Goal: Information Seeking & Learning: Check status

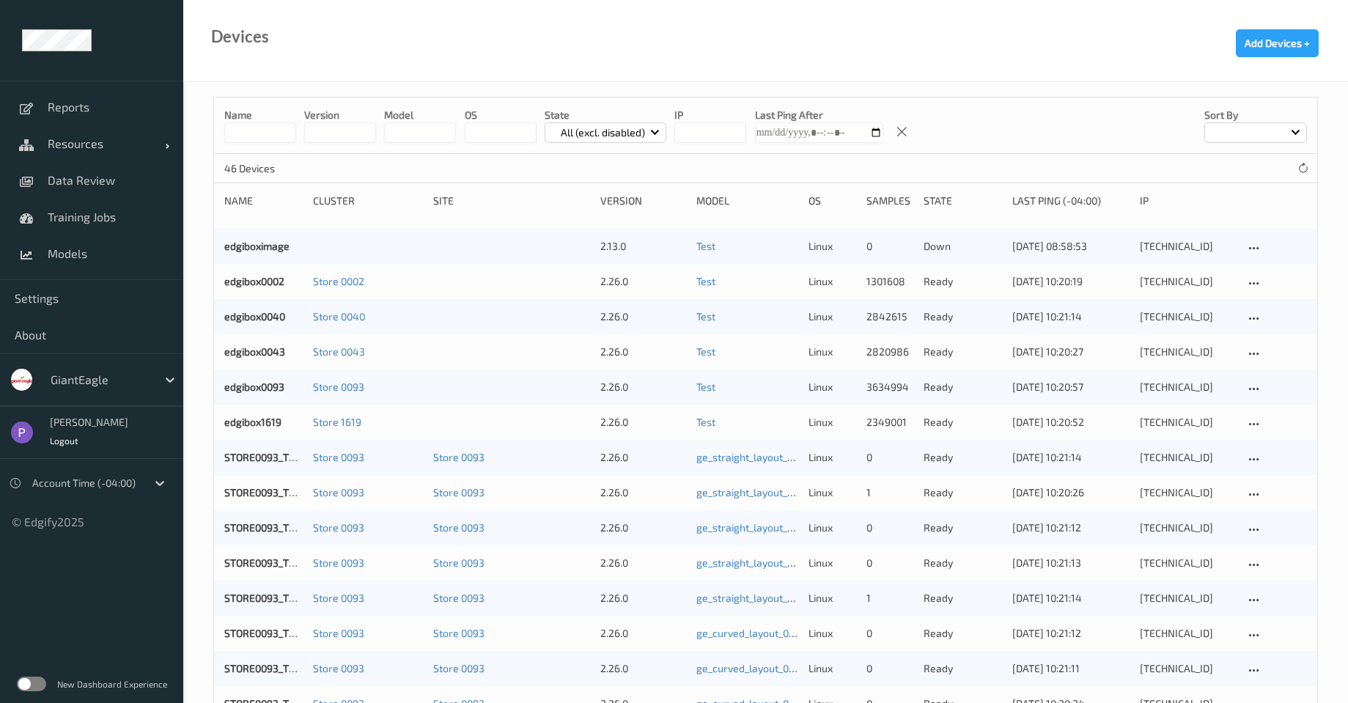
click at [100, 375] on div at bounding box center [100, 380] width 99 height 18
click at [34, 690] on label at bounding box center [31, 684] width 29 height 15
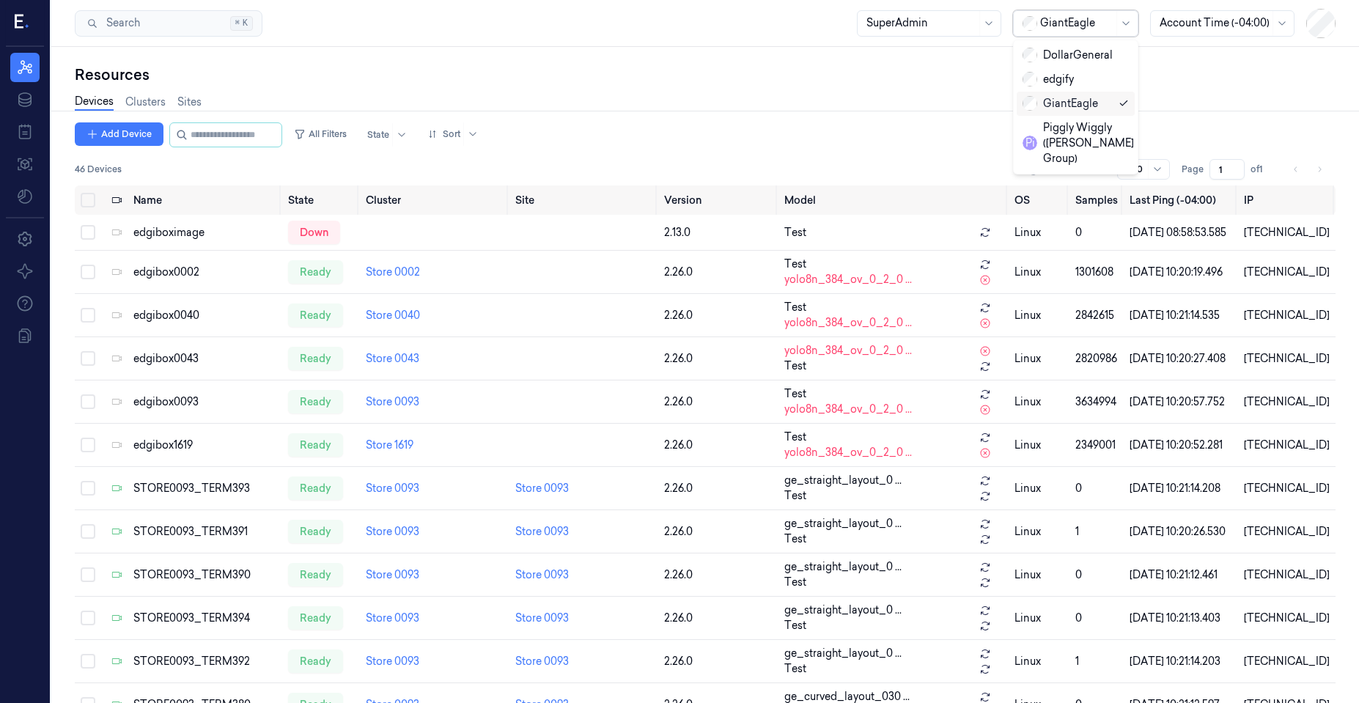
click at [1059, 26] on div at bounding box center [1076, 22] width 73 height 15
click at [1053, 141] on div "Piggly Wiggly ([PERSON_NAME] Group)" at bounding box center [1078, 143] width 111 height 46
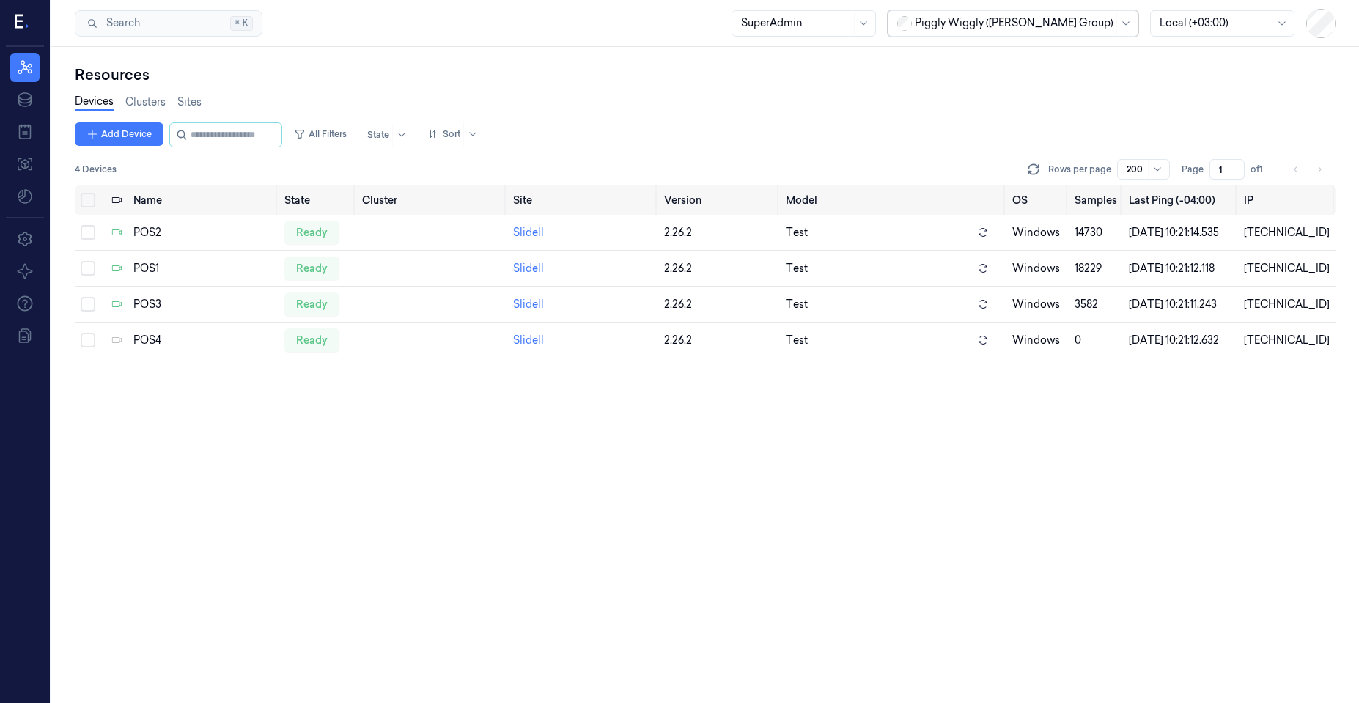
click at [1069, 22] on div at bounding box center [1014, 22] width 199 height 15
click at [1047, 76] on div "edgify" at bounding box center [1028, 79] width 202 height 15
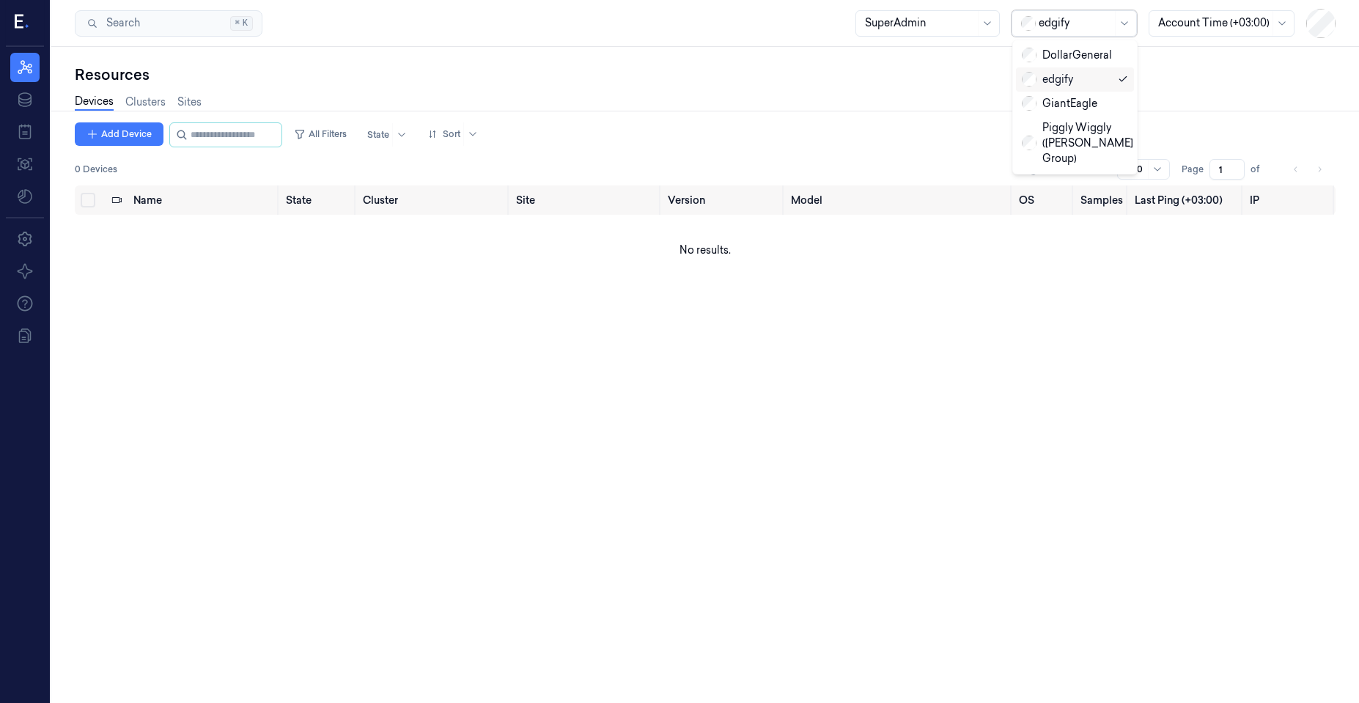
click at [1067, 29] on div at bounding box center [1075, 22] width 73 height 15
click at [1060, 130] on div "Piggly Wiggly (Jason Cook Group)" at bounding box center [1077, 143] width 111 height 46
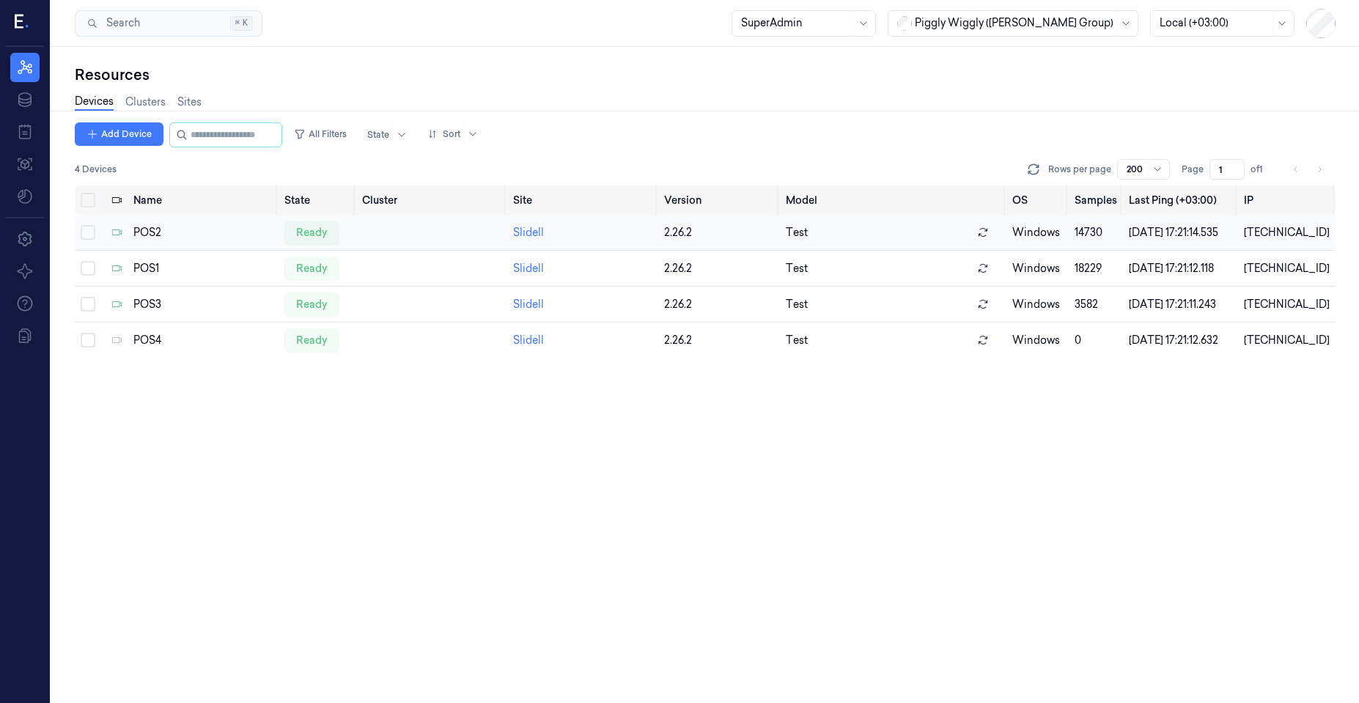
click at [191, 226] on td "POS2" at bounding box center [203, 233] width 151 height 36
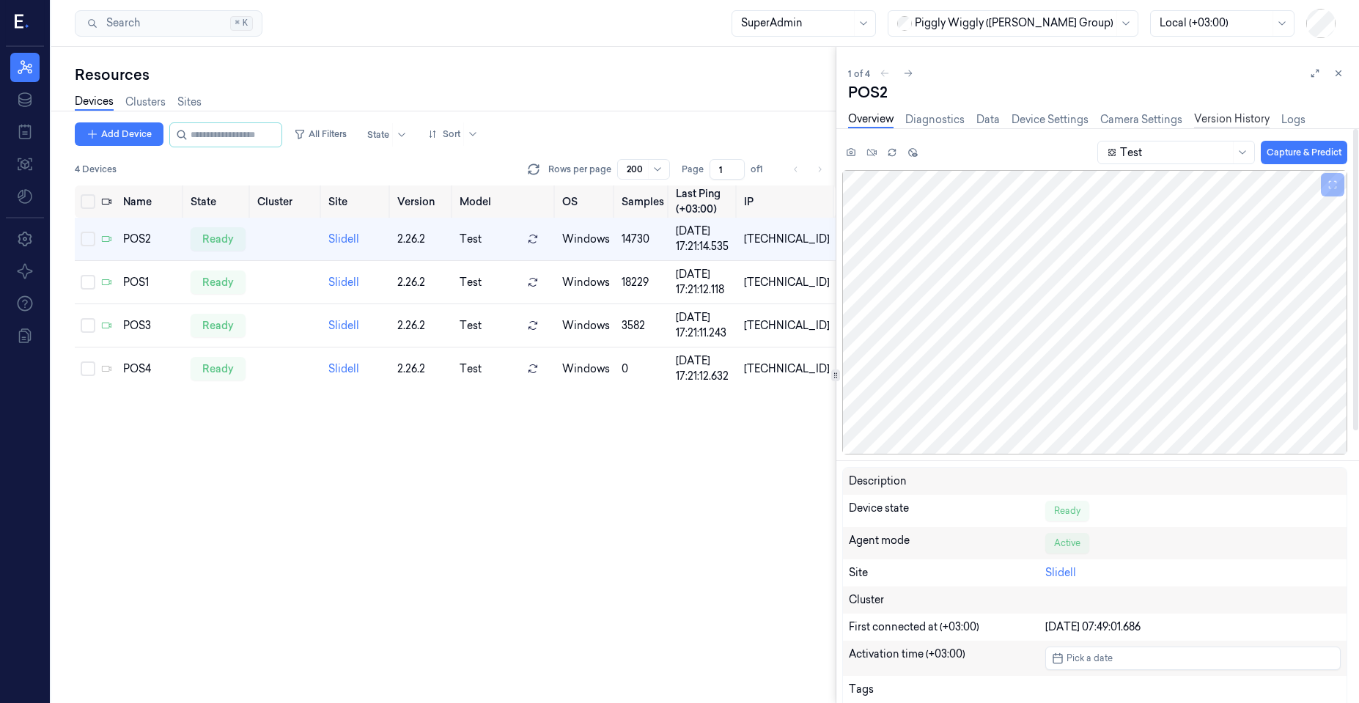
click at [1217, 124] on link "Version History" at bounding box center [1232, 119] width 76 height 17
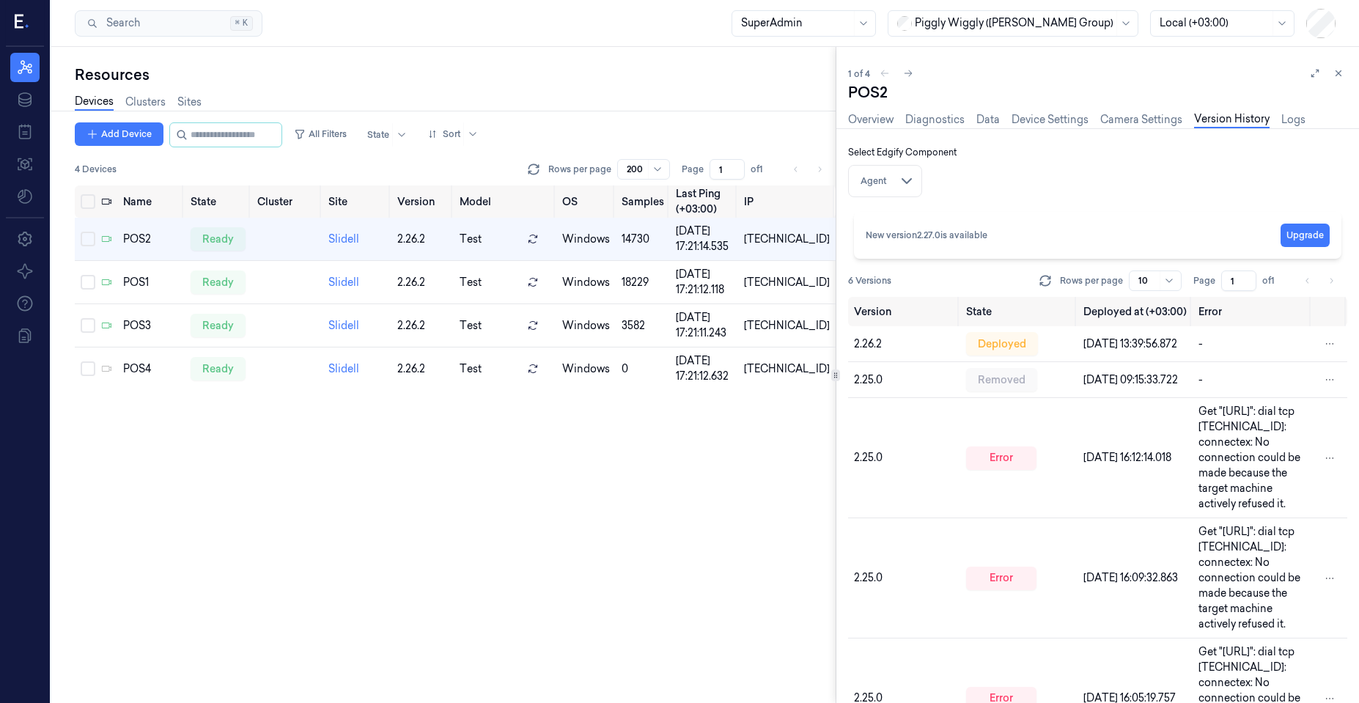
click at [895, 178] on div "Agent Agent Detector On-Screen App" at bounding box center [885, 181] width 74 height 32
click at [911, 182] on html "Resources Data Jobs Models Settings About Support Documentation Search Search..…" at bounding box center [679, 351] width 1359 height 703
click at [905, 185] on html "Resources Data Jobs Models Settings About Support Documentation Search Search..…" at bounding box center [679, 351] width 1359 height 703
click at [876, 177] on div "Agent" at bounding box center [873, 181] width 43 height 25
drag, startPoint x: 864, startPoint y: 184, endPoint x: 875, endPoint y: 183, distance: 11.0
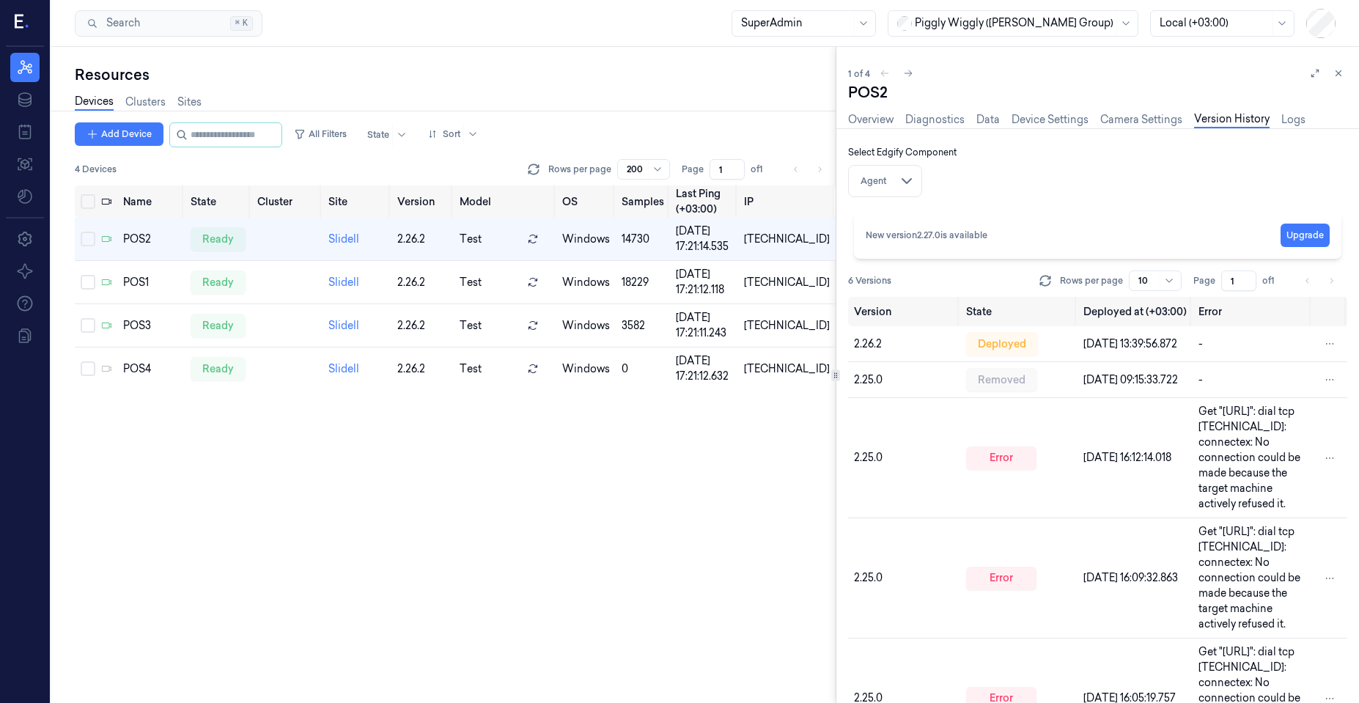
click at [865, 184] on div "Agent" at bounding box center [873, 181] width 43 height 25
click at [915, 178] on html "Resources Data Jobs Models Settings About Support Documentation Search Search..…" at bounding box center [679, 351] width 1359 height 703
click at [898, 235] on link "Detector" at bounding box center [906, 232] width 77 height 15
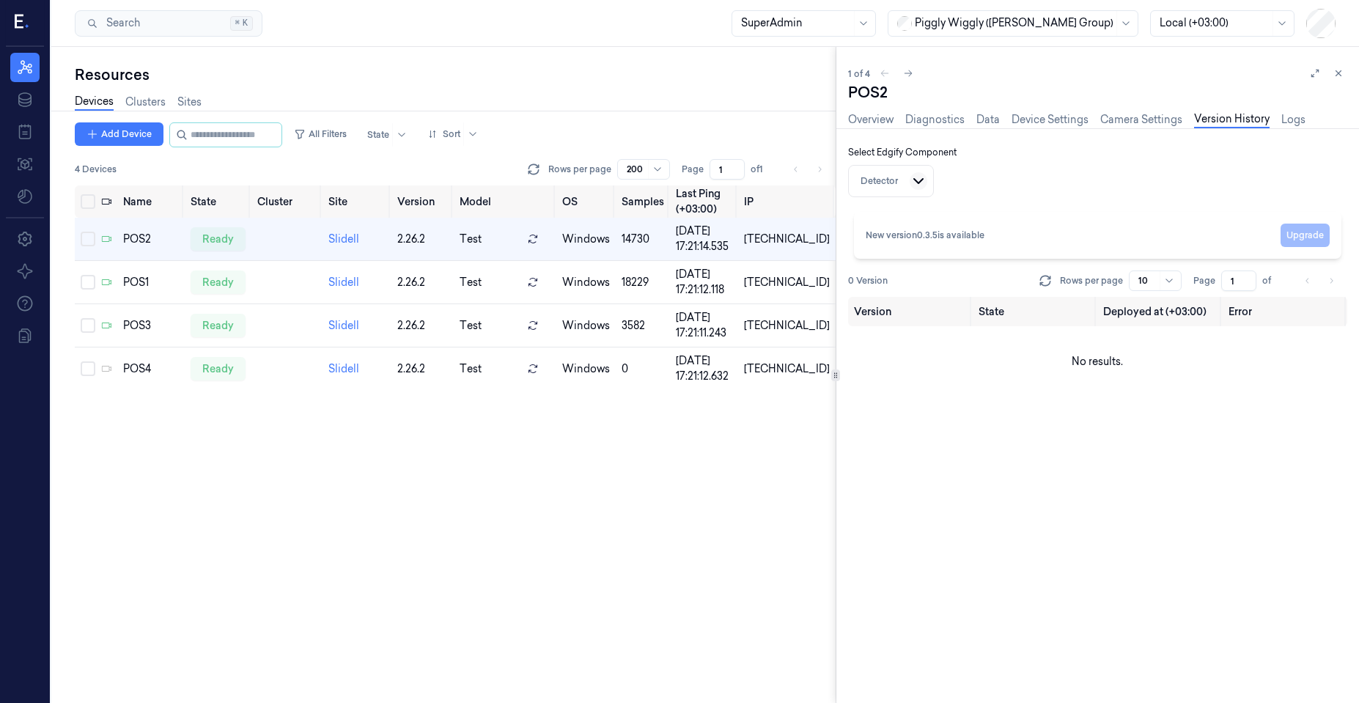
click at [910, 181] on div "Detector Agent Detector On-Screen App" at bounding box center [891, 181] width 86 height 32
click at [915, 180] on html "Resources Data Jobs Models Settings About Support Documentation Search Search..…" at bounding box center [679, 351] width 1359 height 703
click at [908, 257] on link "On-Screen App" at bounding box center [918, 256] width 77 height 15
click at [942, 178] on html "Resources Data Jobs Models Settings About Support Documentation Search Search..…" at bounding box center [679, 351] width 1359 height 703
click at [942, 210] on link "Agent" at bounding box center [946, 208] width 89 height 15
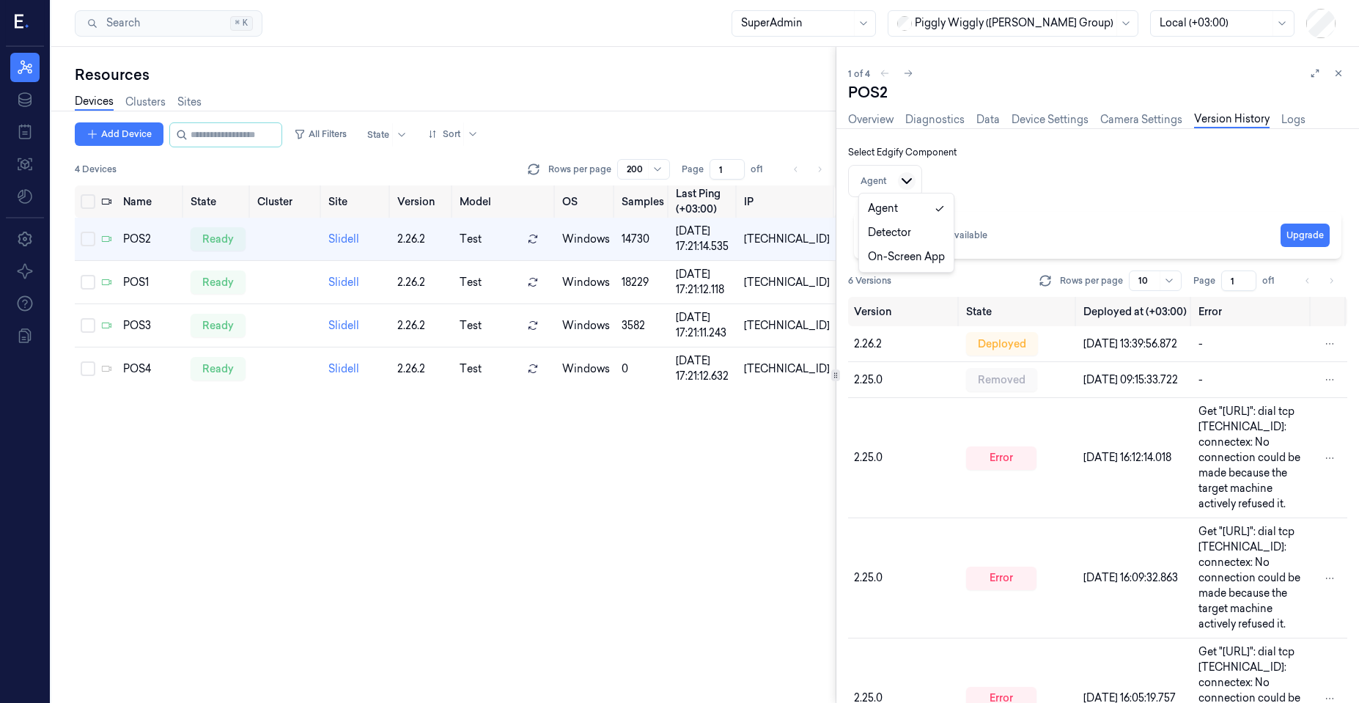
click at [900, 184] on html "Resources Data Jobs Models Settings About Support Documentation Search Search..…" at bounding box center [679, 351] width 1359 height 703
click at [877, 183] on html "Resources Data Jobs Models Settings About Support Documentation Search Search..…" at bounding box center [679, 351] width 1359 height 703
click at [877, 183] on div "Agent" at bounding box center [873, 181] width 43 height 25
click at [916, 184] on div "Agent Agent Detector On-Screen App" at bounding box center [885, 181] width 74 height 32
click at [912, 183] on html "Resources Data Jobs Models Settings About Support Documentation Search Search..…" at bounding box center [679, 351] width 1359 height 703
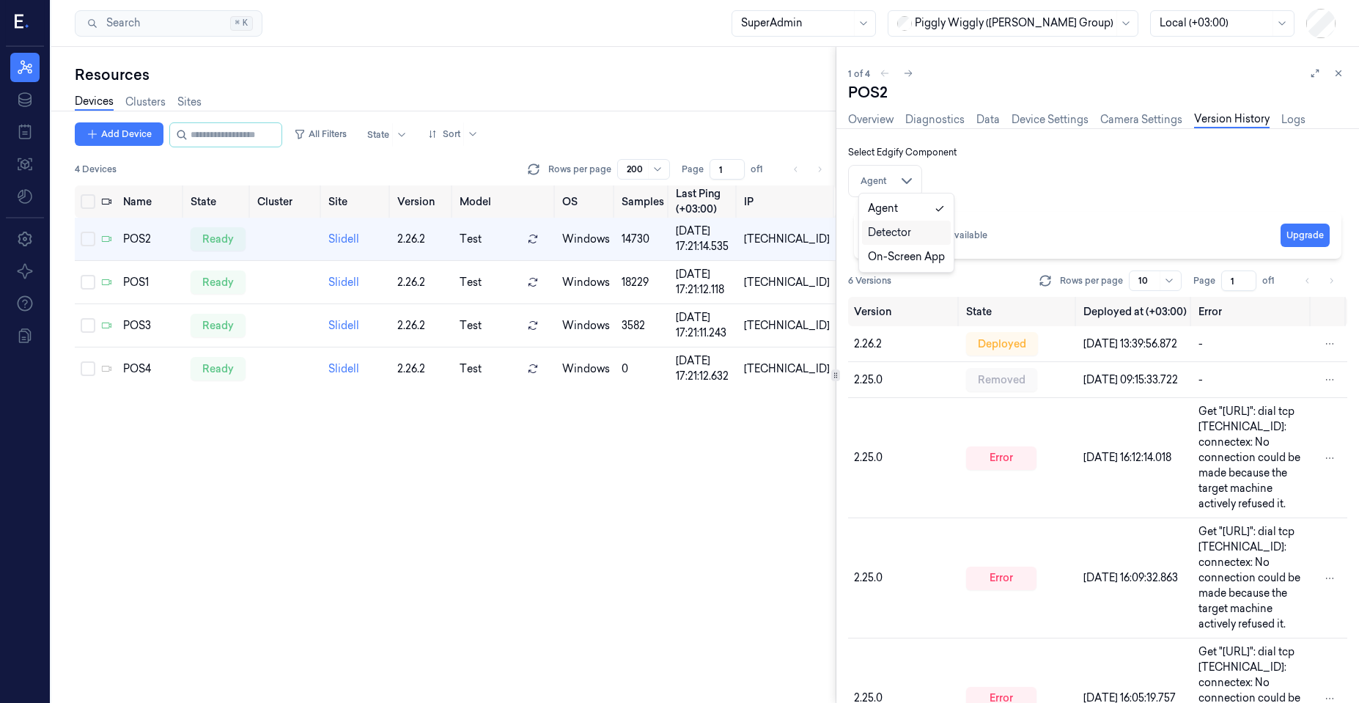
click at [911, 232] on link "Detector" at bounding box center [906, 232] width 77 height 15
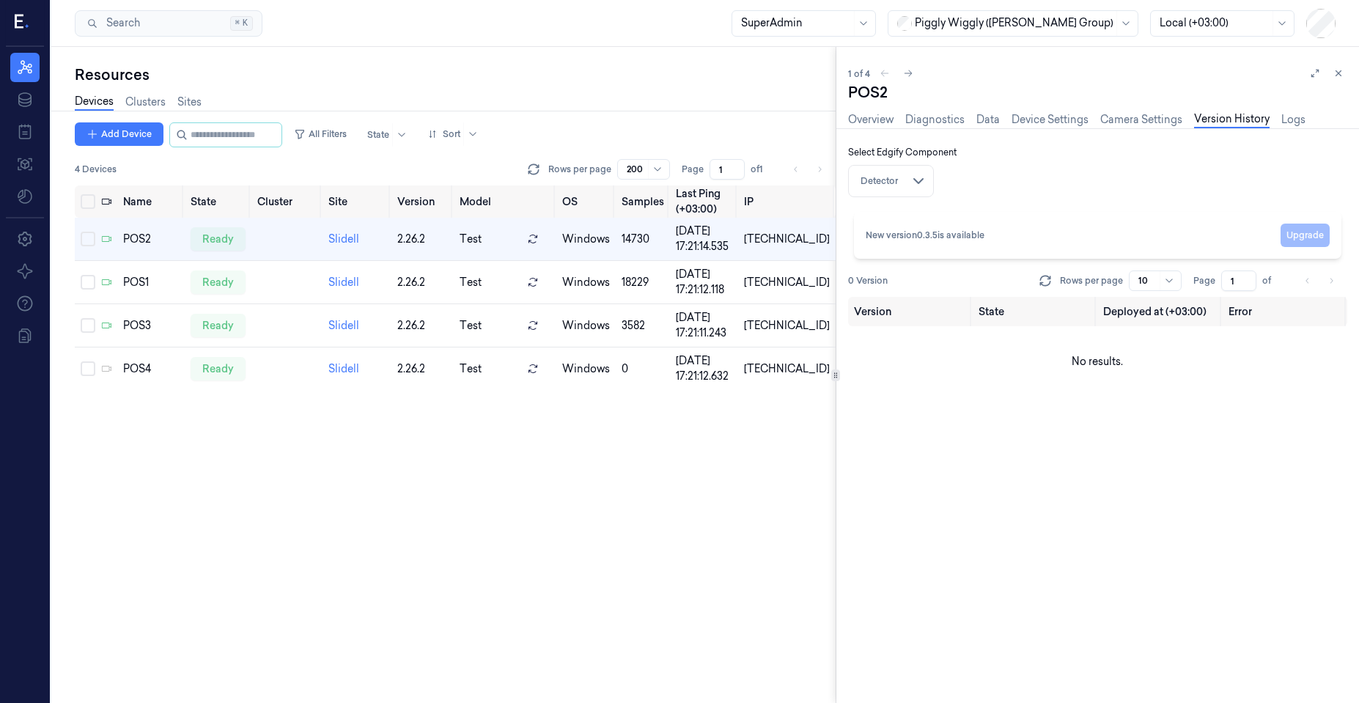
click at [951, 177] on div "Select Edgify Component Detector Agent Detector On-Screen App" at bounding box center [902, 168] width 108 height 57
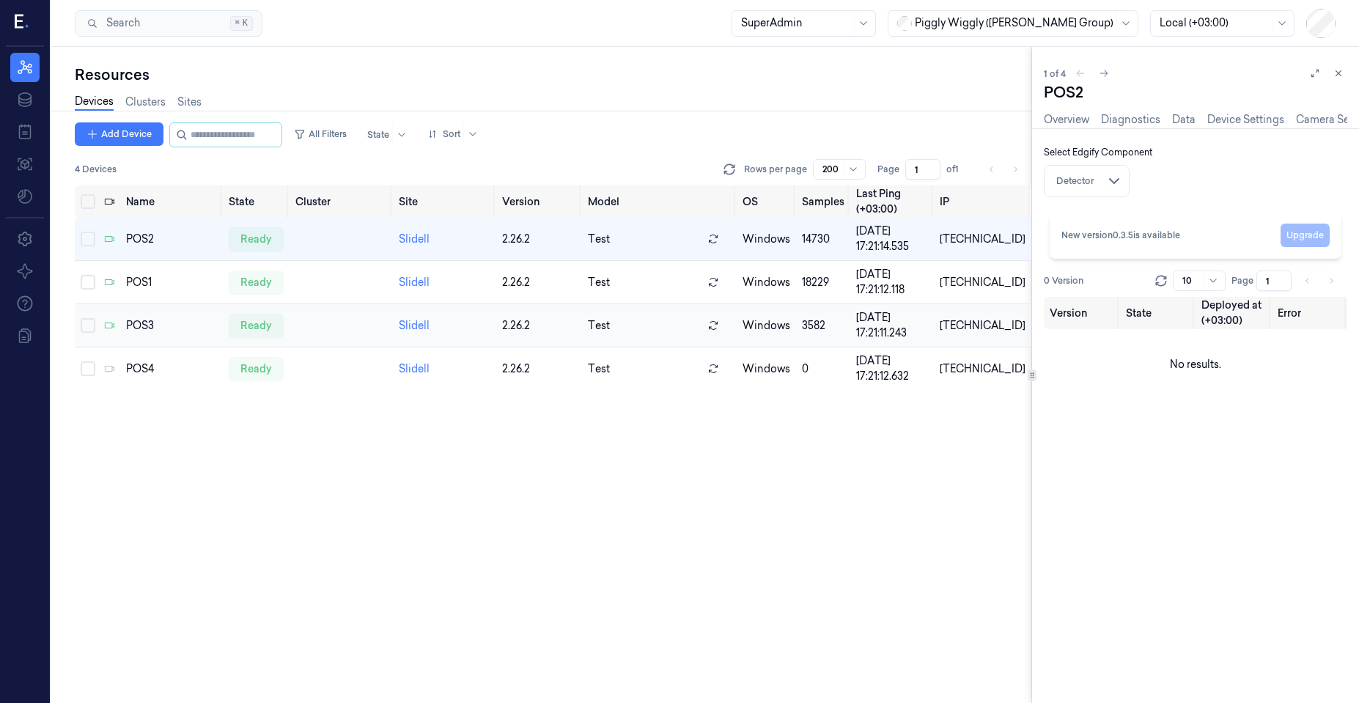
click at [1166, 312] on div "Resources Devices Clusters Sites Add Device All Filters State Sort 4 Devices Ro…" at bounding box center [705, 375] width 1308 height 656
click at [1104, 176] on div "Detector Agent Detector On-Screen App" at bounding box center [1087, 181] width 86 height 32
click at [1115, 188] on html "Resources Data Jobs Models Settings About Support Documentation Search Search..…" at bounding box center [679, 351] width 1359 height 703
click at [1111, 232] on link "Detector" at bounding box center [1109, 232] width 67 height 15
click at [1101, 206] on link "Agent" at bounding box center [1114, 208] width 77 height 15
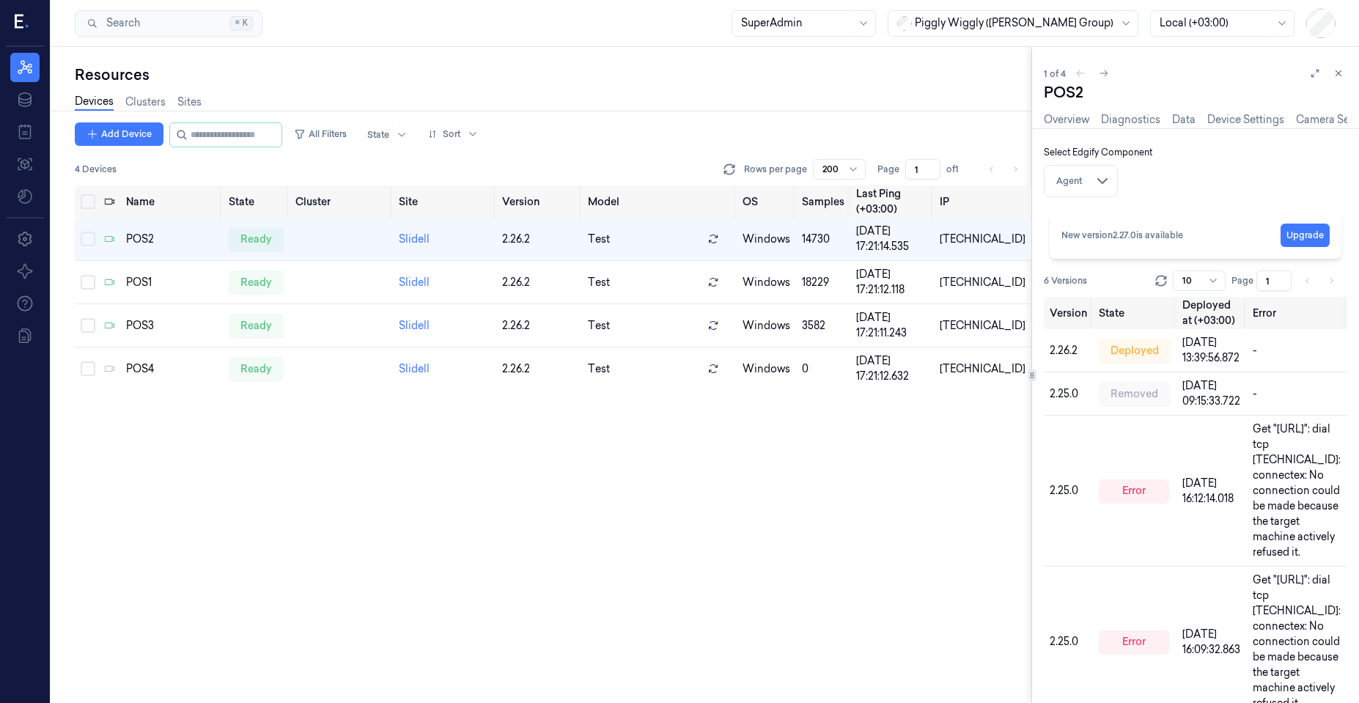
scroll to position [0, 122]
click at [1101, 175] on html "Resources Data Jobs Models Settings About Support Documentation Search Search..…" at bounding box center [679, 351] width 1359 height 703
click at [1096, 254] on link "On-Screen App" at bounding box center [1102, 256] width 77 height 15
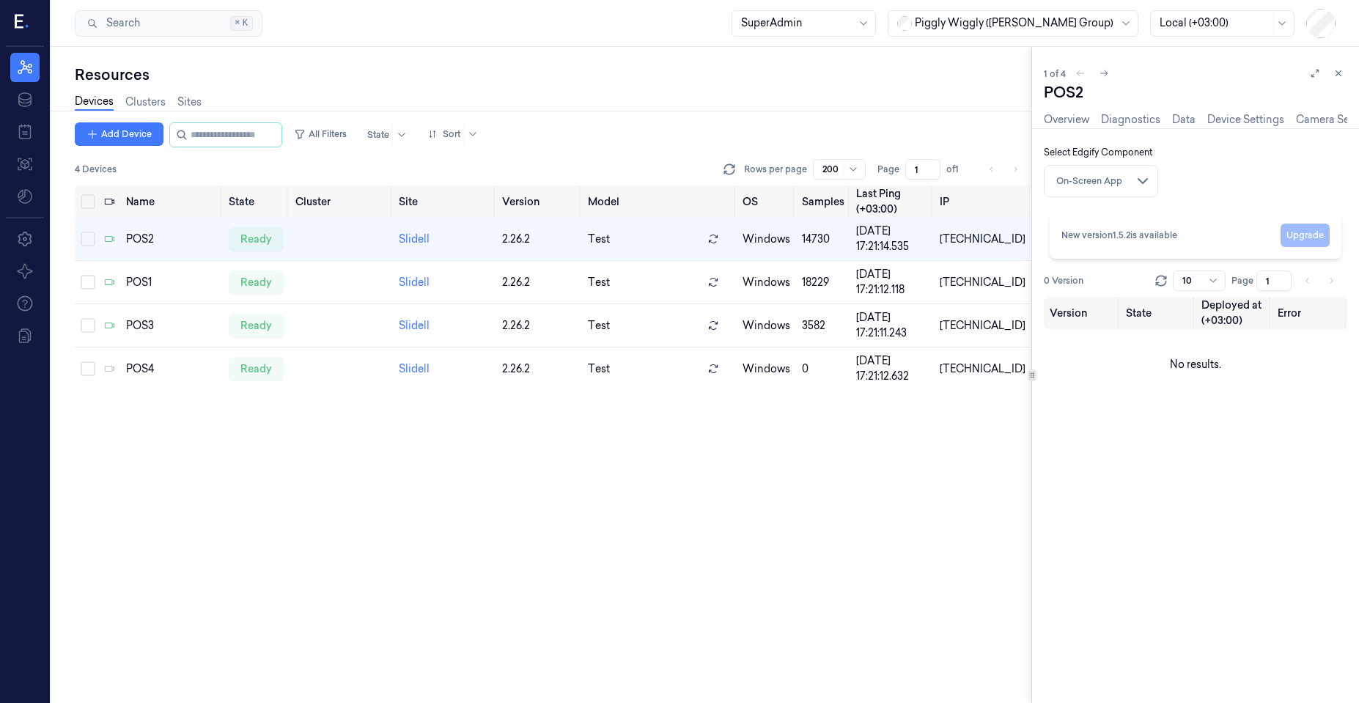
scroll to position [0, 117]
click at [1098, 190] on div "On-Screen App" at bounding box center [1090, 181] width 84 height 25
click at [1100, 182] on div "On-Screen App" at bounding box center [1090, 181] width 84 height 25
click at [1139, 184] on html "Resources Data Jobs Models Settings About Support Documentation Search Search..…" at bounding box center [679, 351] width 1359 height 703
click at [1125, 230] on link "Detector" at bounding box center [1143, 232] width 89 height 15
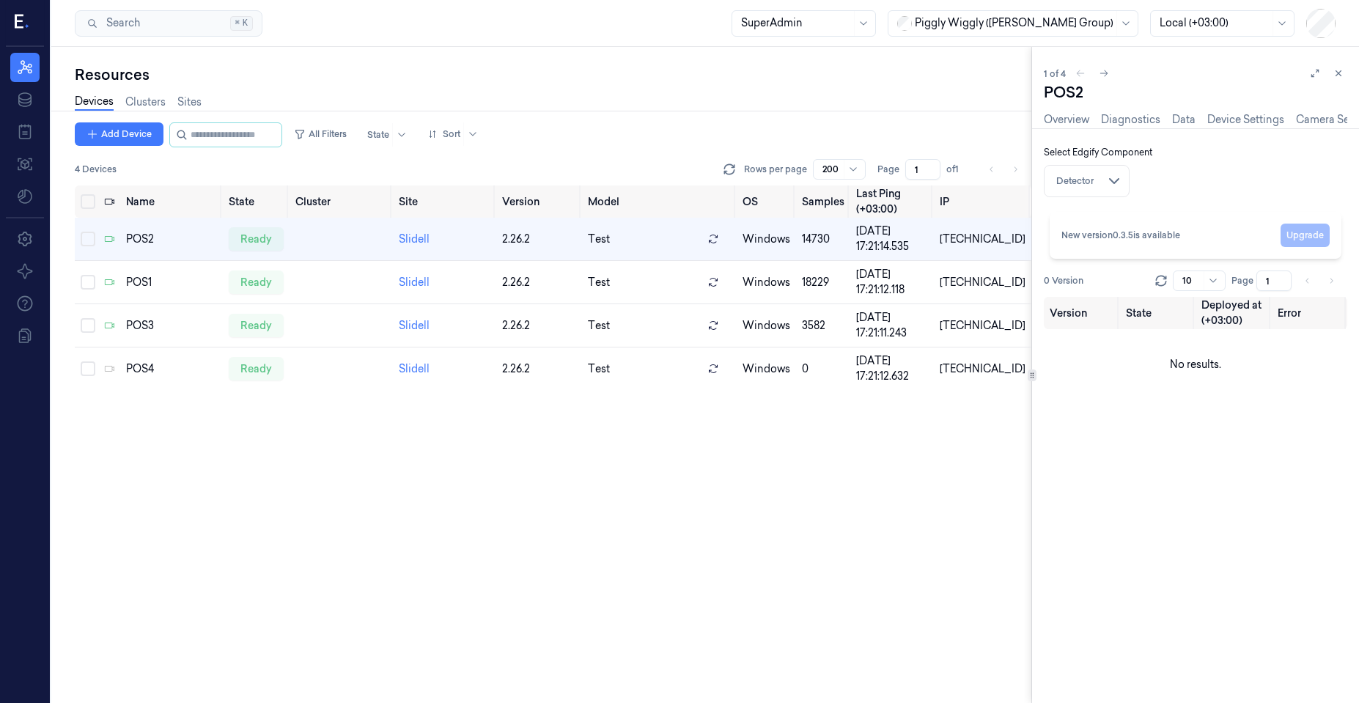
scroll to position [0, 117]
click at [1110, 181] on html "Resources Data Jobs Models Settings About Support Documentation Search Search..…" at bounding box center [679, 351] width 1359 height 703
click at [1111, 210] on link "Agent" at bounding box center [1114, 208] width 77 height 15
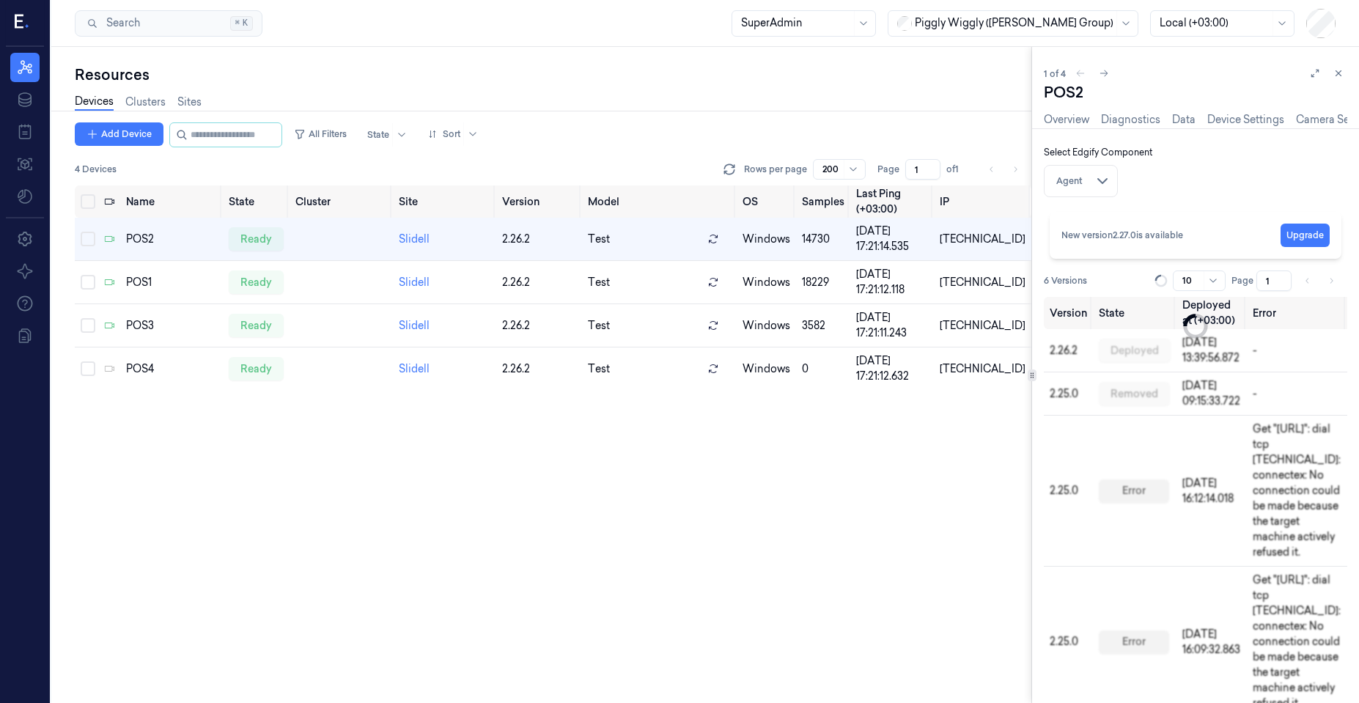
scroll to position [0, 122]
click at [1102, 189] on html "Resources Data Jobs Models Settings About Support Documentation Search Search..…" at bounding box center [679, 351] width 1359 height 703
click at [1102, 188] on html "Resources Data Jobs Models Settings About Support Documentation Search Search..…" at bounding box center [679, 351] width 1359 height 703
click at [1097, 189] on html "Resources Data Jobs Models Settings About Support Documentation Search Search..…" at bounding box center [679, 351] width 1359 height 703
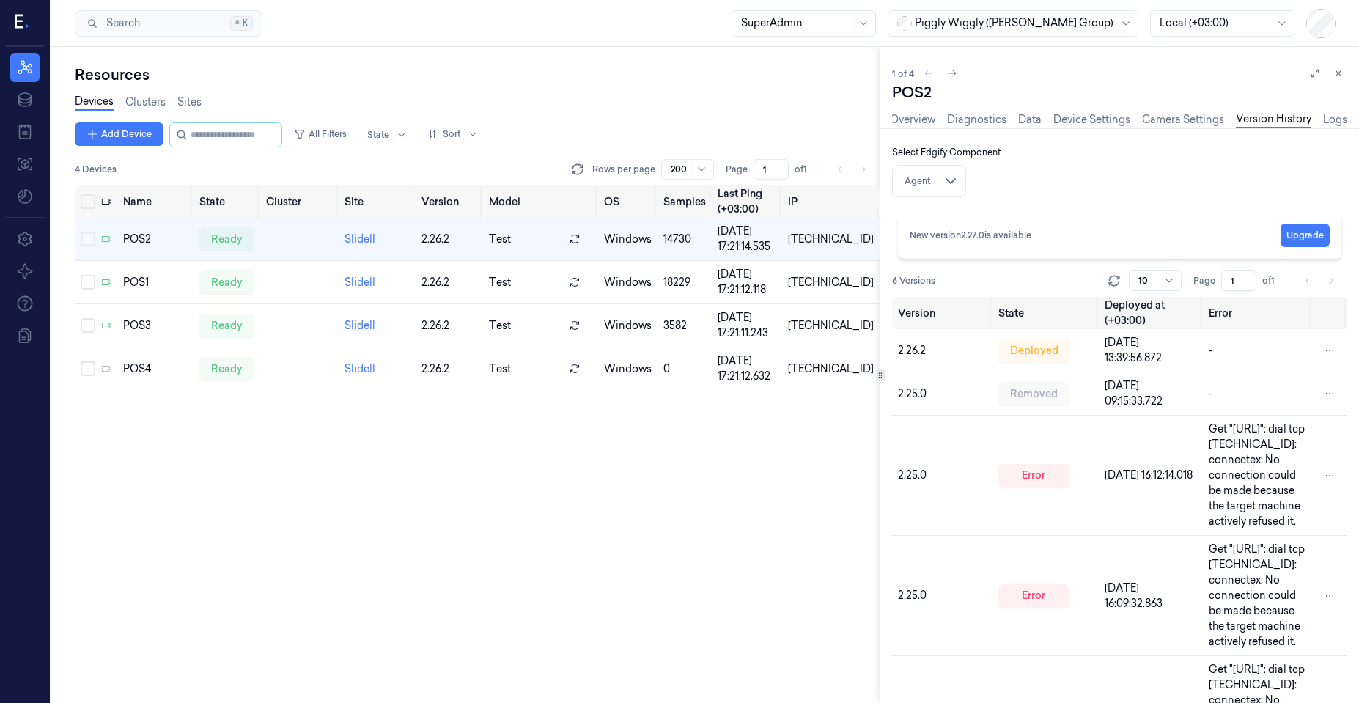
scroll to position [0, 0]
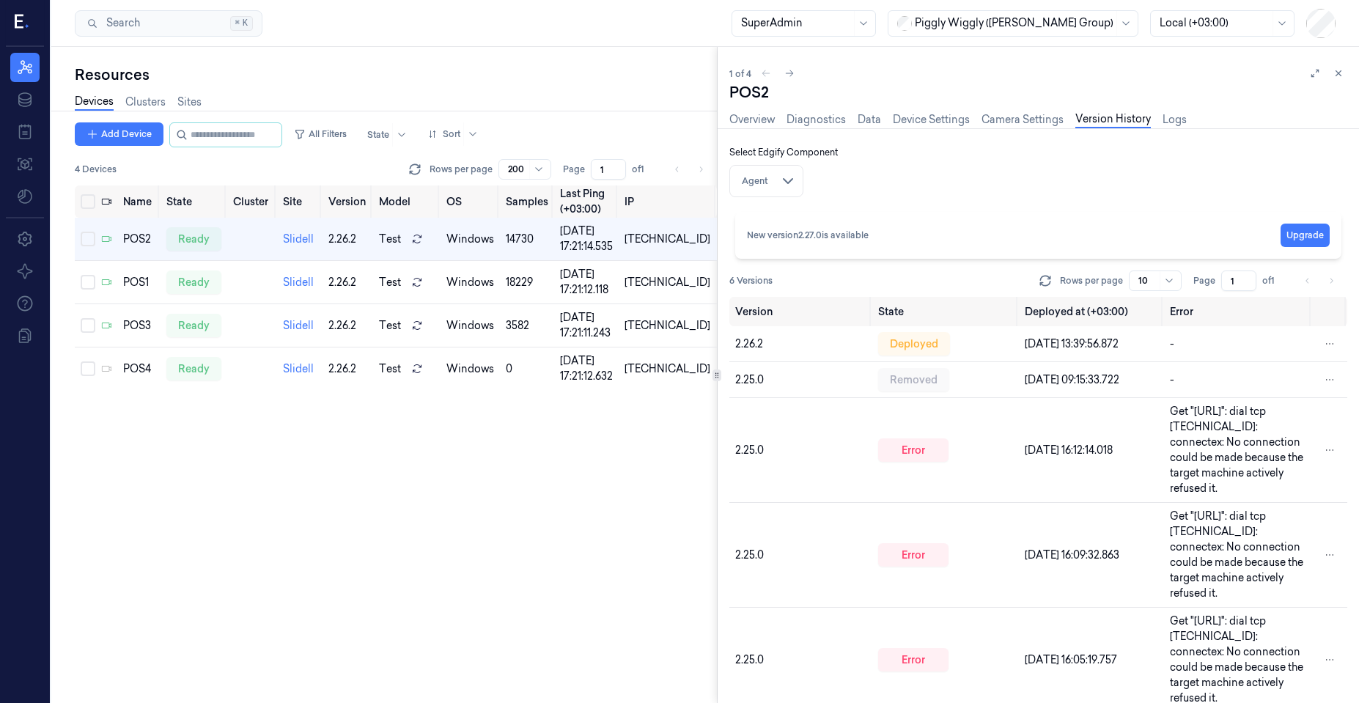
click at [717, 354] on div at bounding box center [717, 375] width 1 height 656
click at [332, 135] on button "All Filters" at bounding box center [320, 133] width 65 height 23
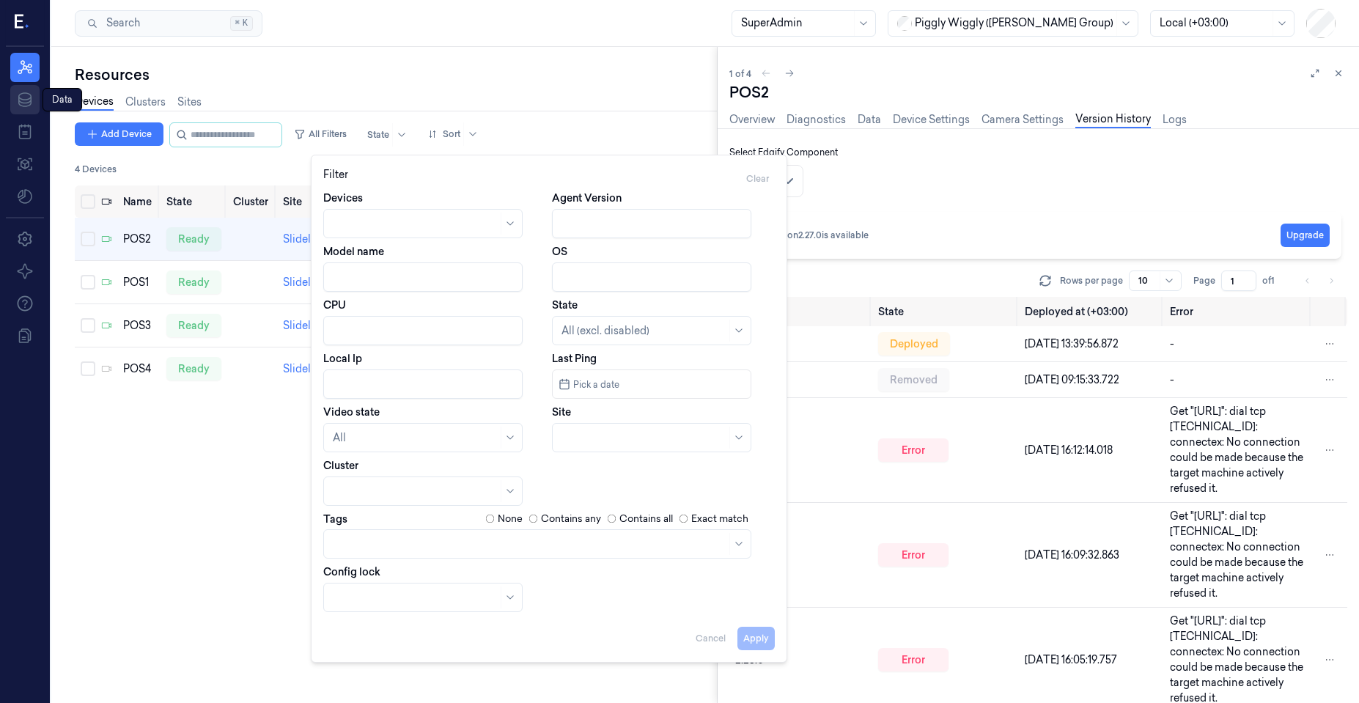
click at [35, 95] on link "Data" at bounding box center [24, 99] width 29 height 29
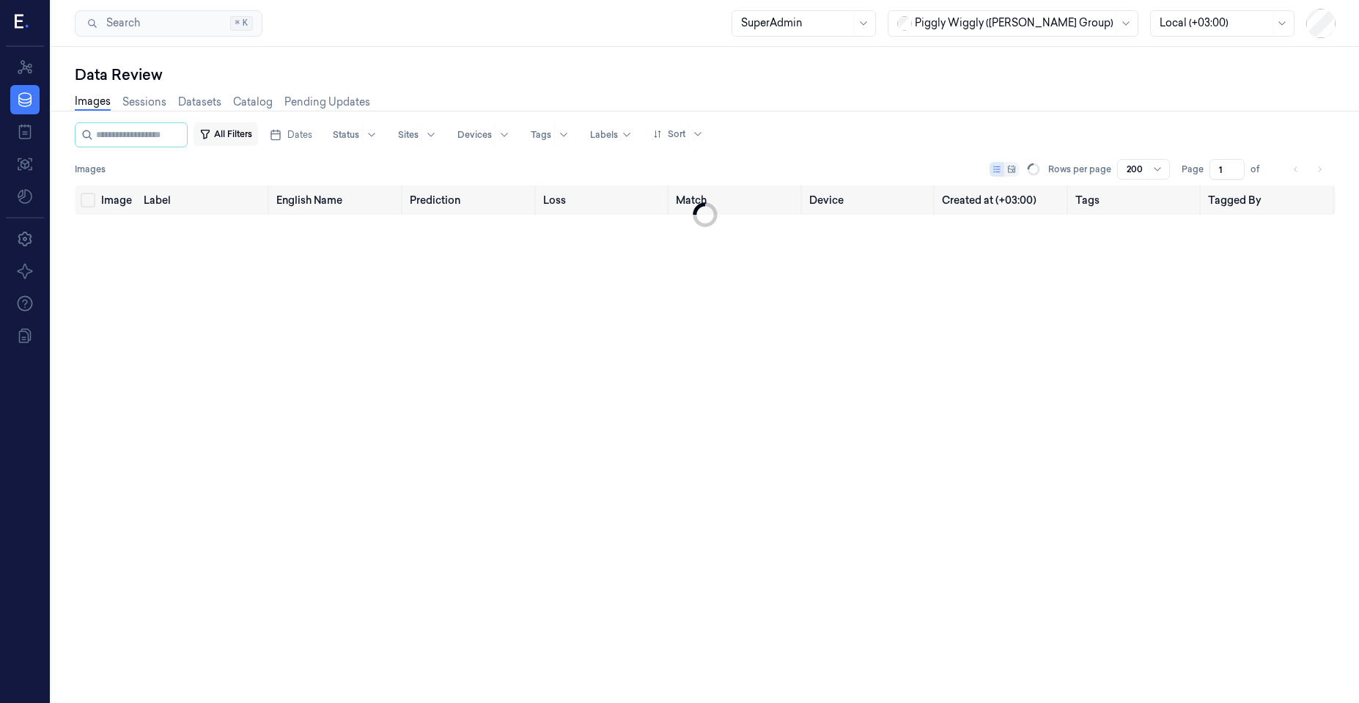
click at [258, 139] on button "All Filters" at bounding box center [226, 133] width 65 height 23
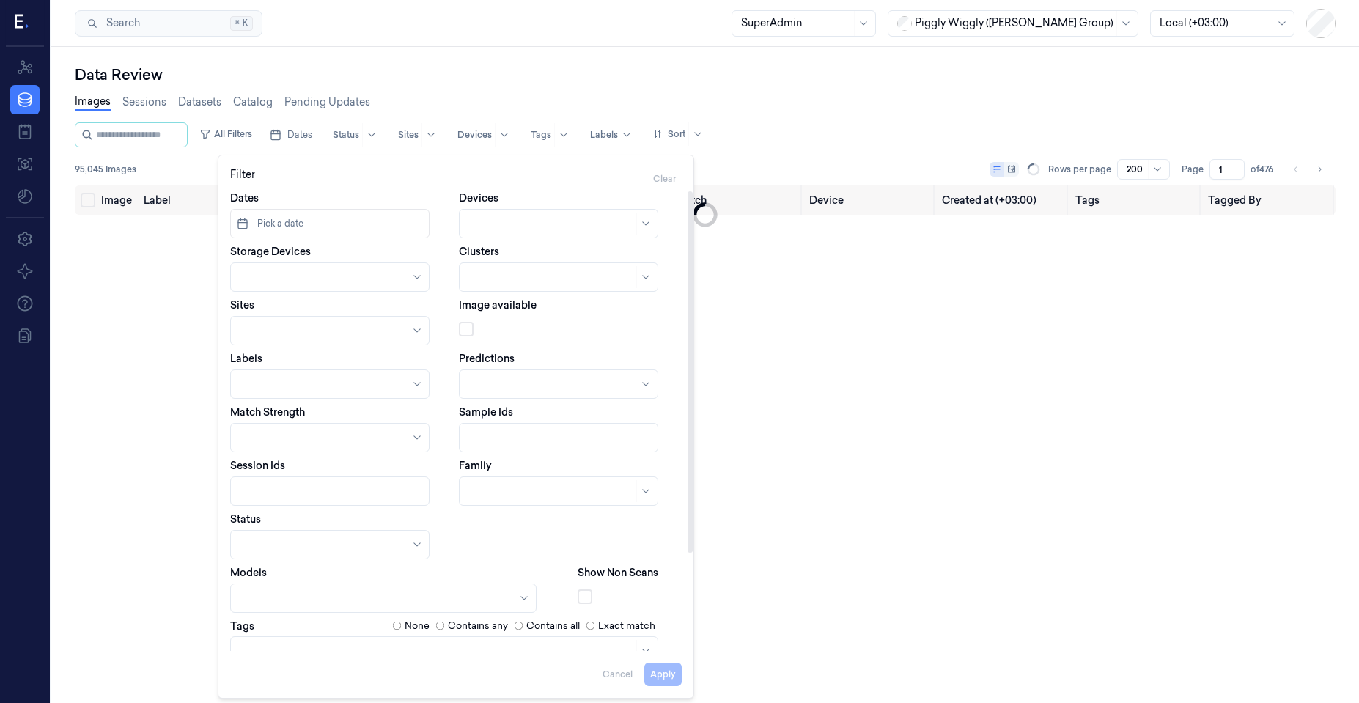
scroll to position [124, 0]
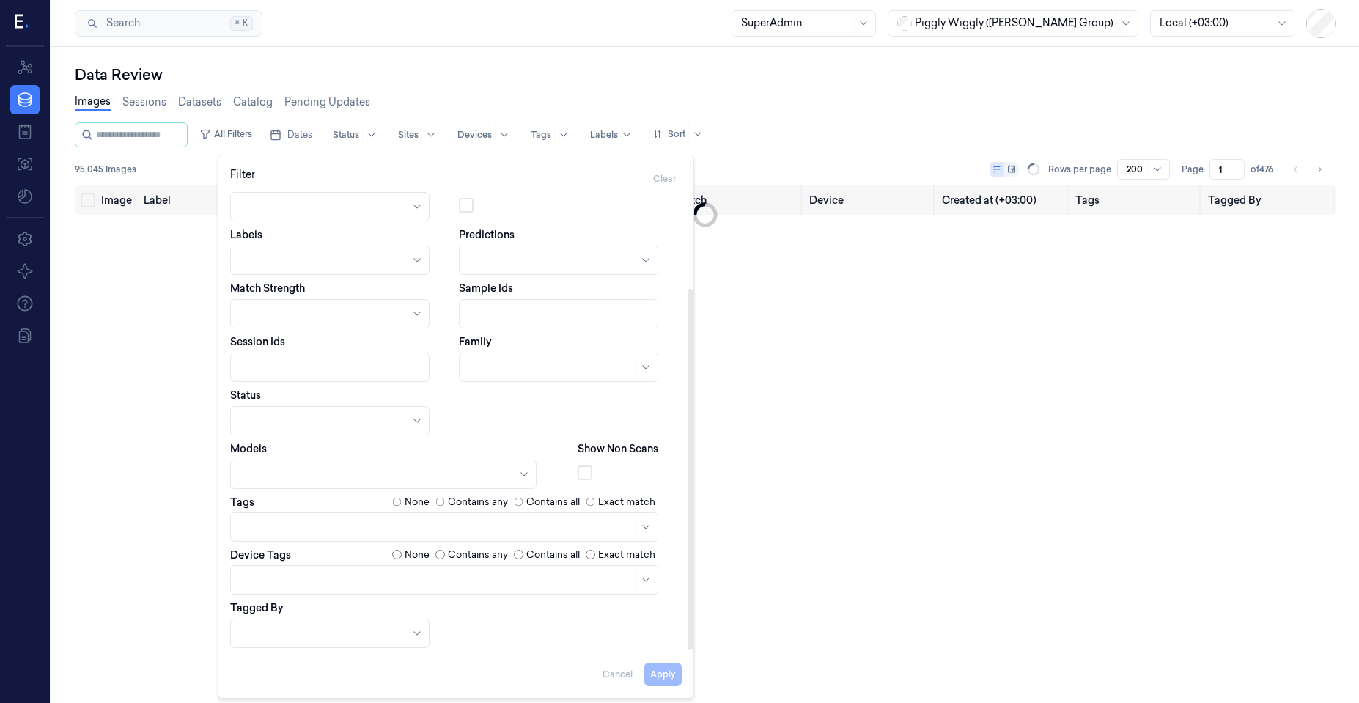
click at [528, 84] on div "Data Review" at bounding box center [705, 75] width 1261 height 21
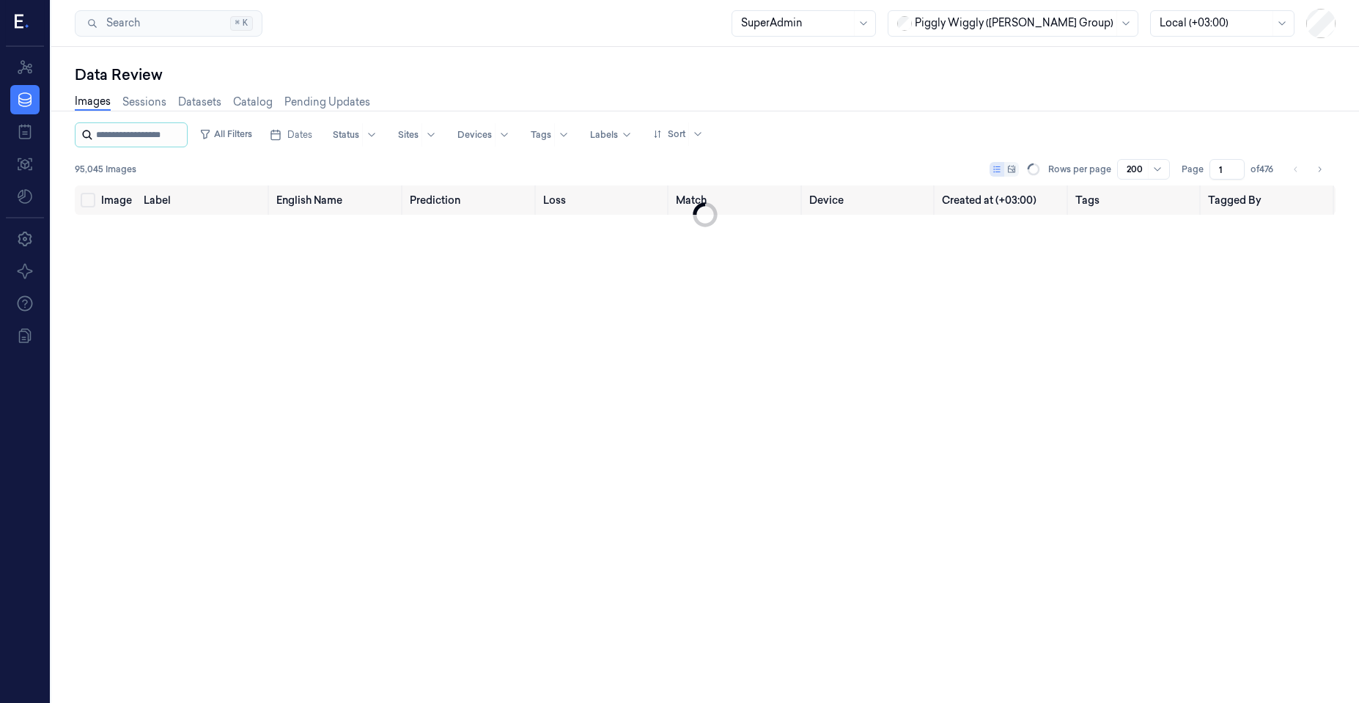
click at [108, 138] on input "string" at bounding box center [140, 134] width 88 height 23
click at [136, 102] on link "Sessions" at bounding box center [144, 102] width 44 height 17
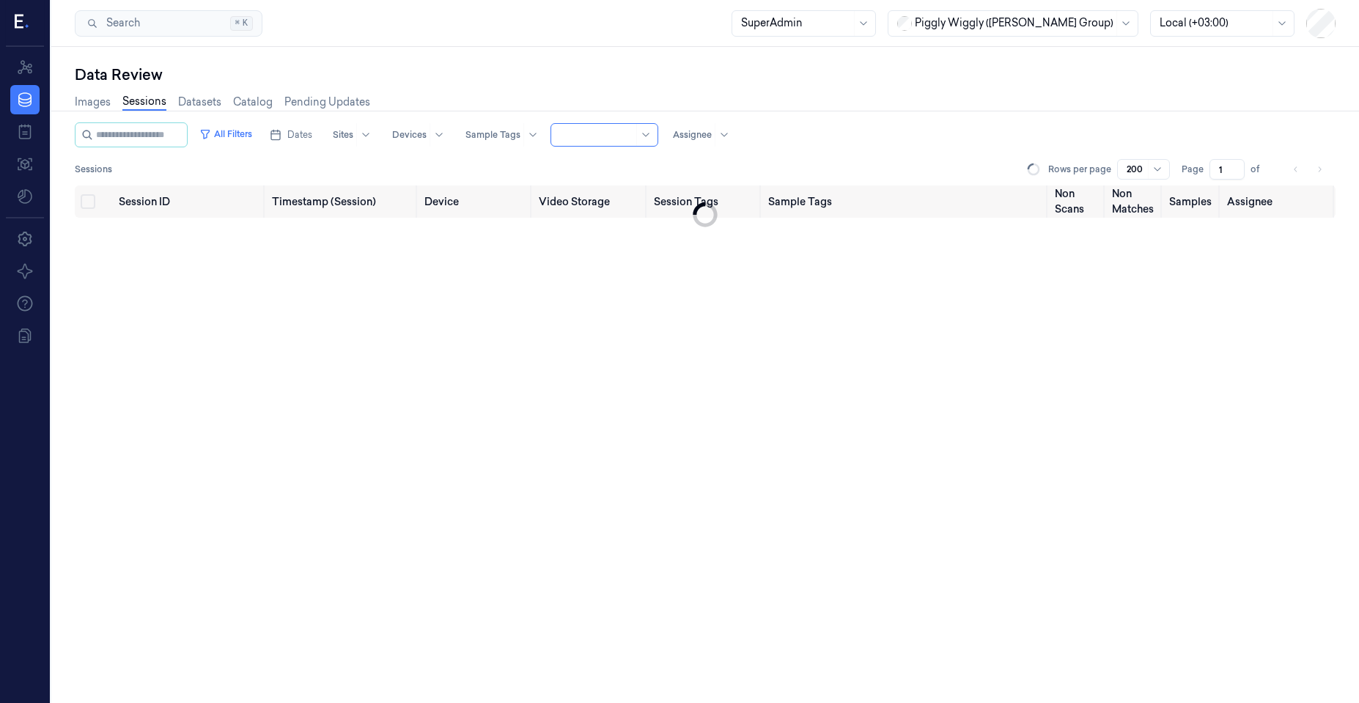
click at [603, 134] on div at bounding box center [596, 134] width 73 height 13
click at [605, 166] on div "All Sessions" at bounding box center [613, 165] width 59 height 15
click at [600, 139] on div at bounding box center [596, 134] width 73 height 13
click at [600, 188] on div "Only Non Scan" at bounding box center [621, 189] width 74 height 15
click at [633, 129] on div at bounding box center [596, 134] width 73 height 13
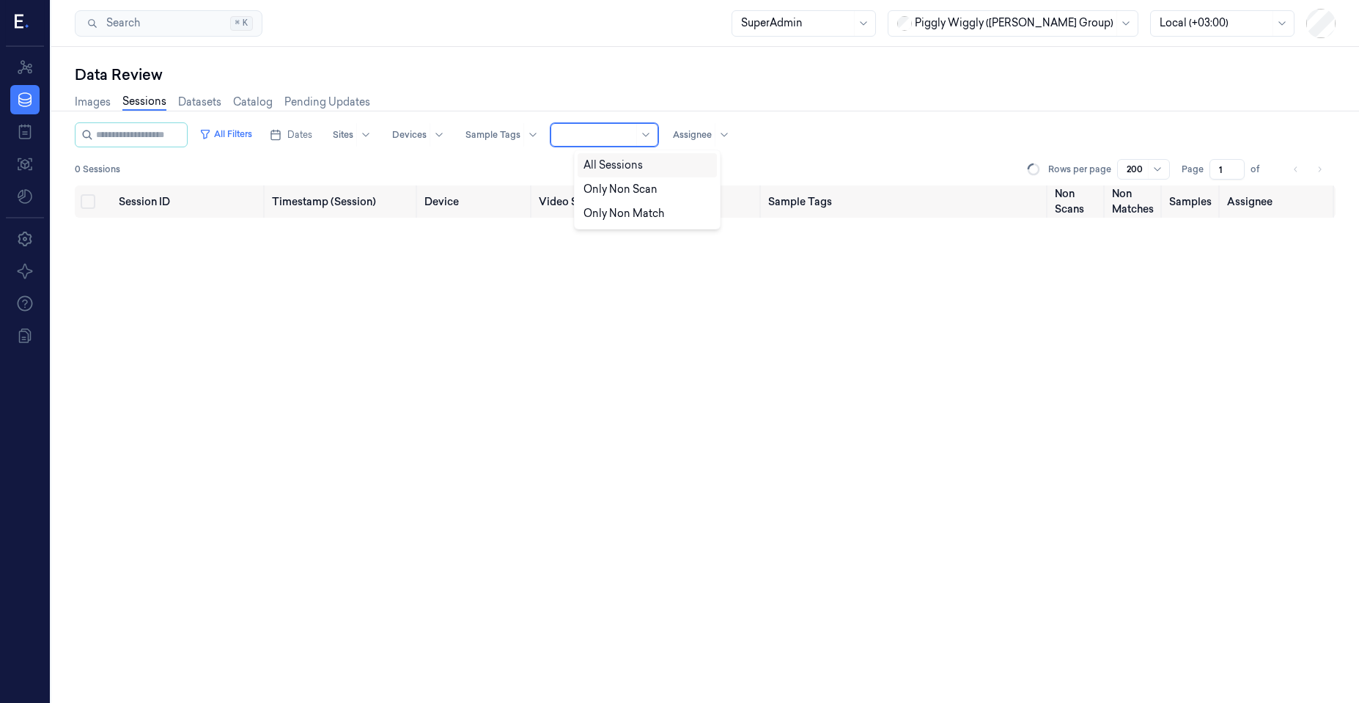
click at [613, 165] on div "All Sessions" at bounding box center [613, 165] width 59 height 15
click at [612, 133] on div at bounding box center [596, 134] width 73 height 13
click at [598, 191] on div "Only Non Scan" at bounding box center [621, 189] width 74 height 15
click at [619, 131] on div at bounding box center [596, 134] width 73 height 13
click at [600, 217] on div "Only Non Match" at bounding box center [624, 213] width 81 height 15
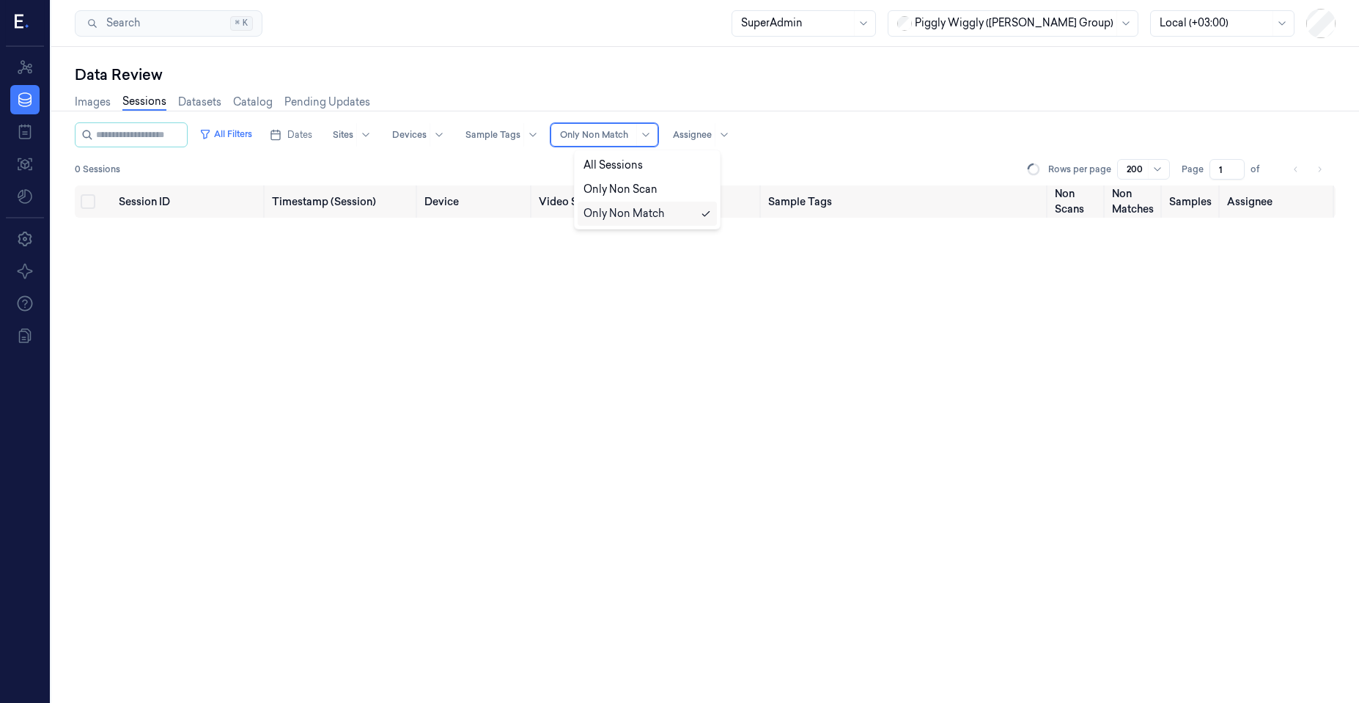
click at [603, 144] on div "Only Non Match" at bounding box center [596, 135] width 73 height 22
click at [600, 164] on div "All Sessions" at bounding box center [613, 165] width 59 height 15
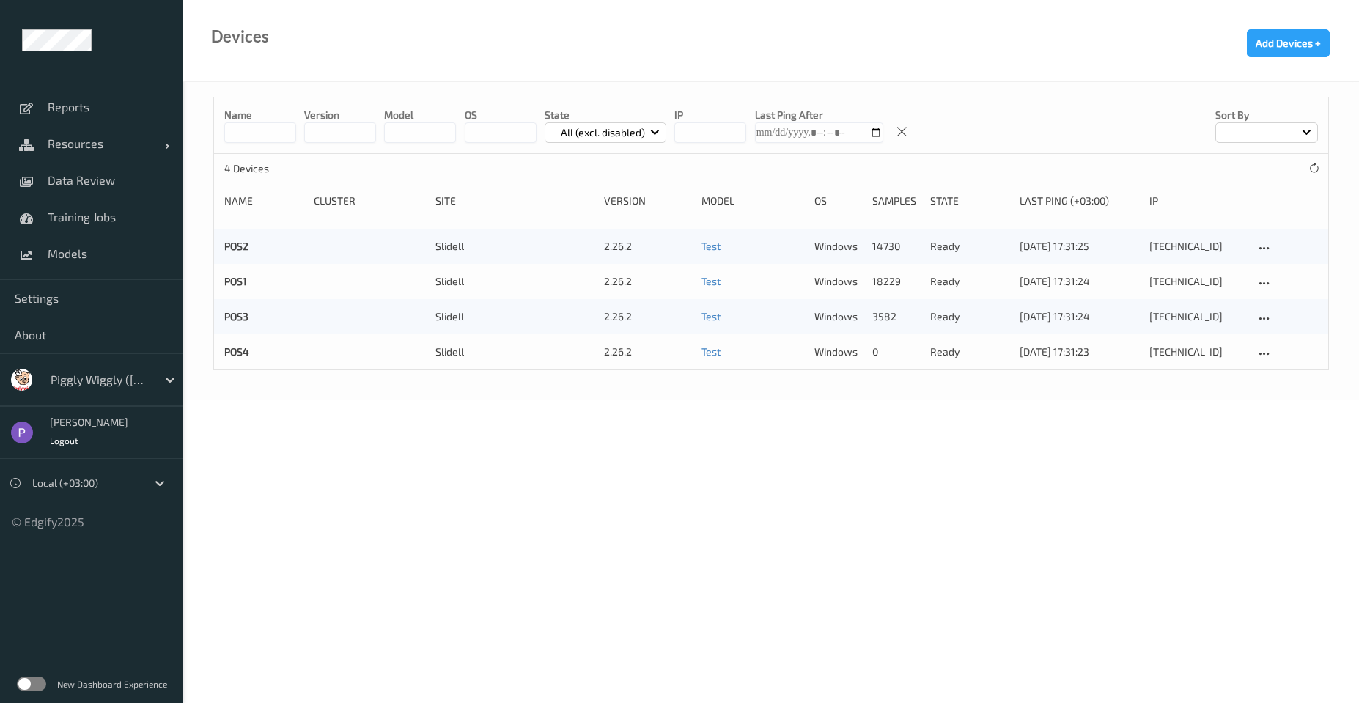
click at [32, 694] on div "New Dashboard Experience" at bounding box center [91, 684] width 183 height 38
click at [35, 684] on label at bounding box center [31, 684] width 29 height 15
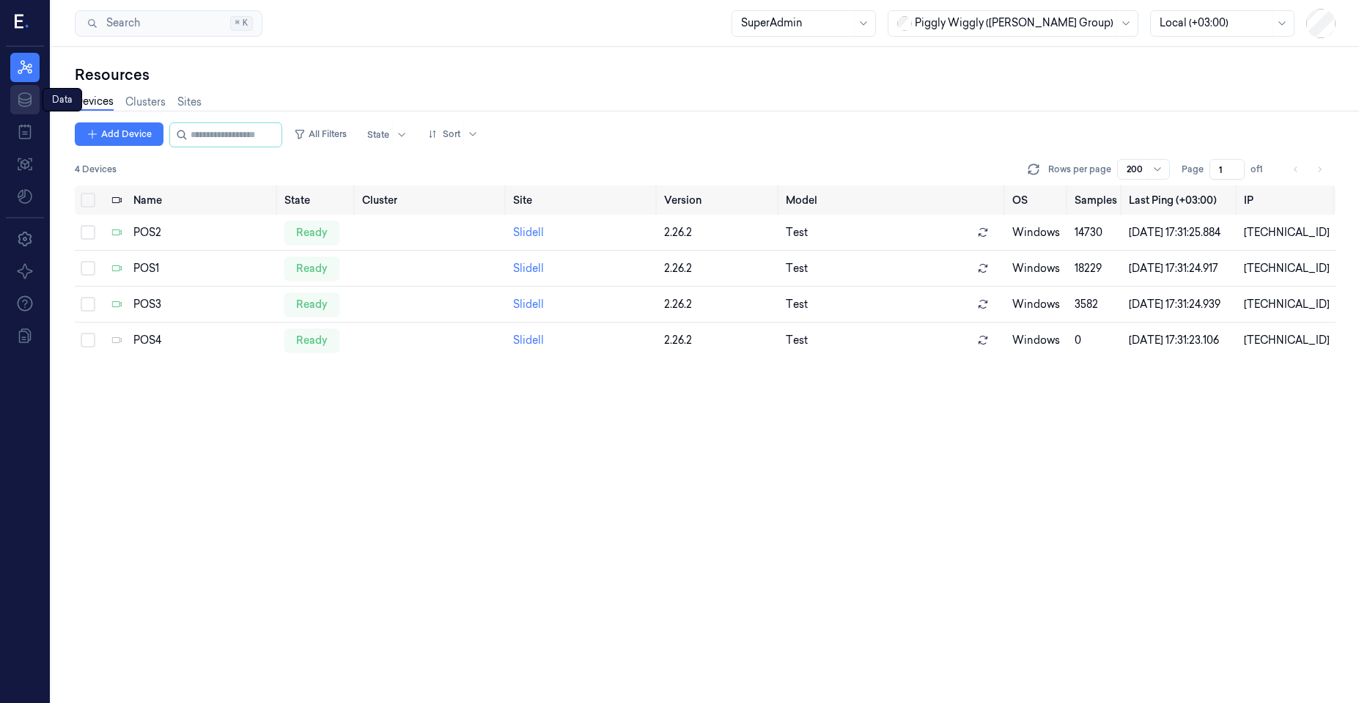
click at [26, 97] on icon at bounding box center [25, 100] width 18 height 18
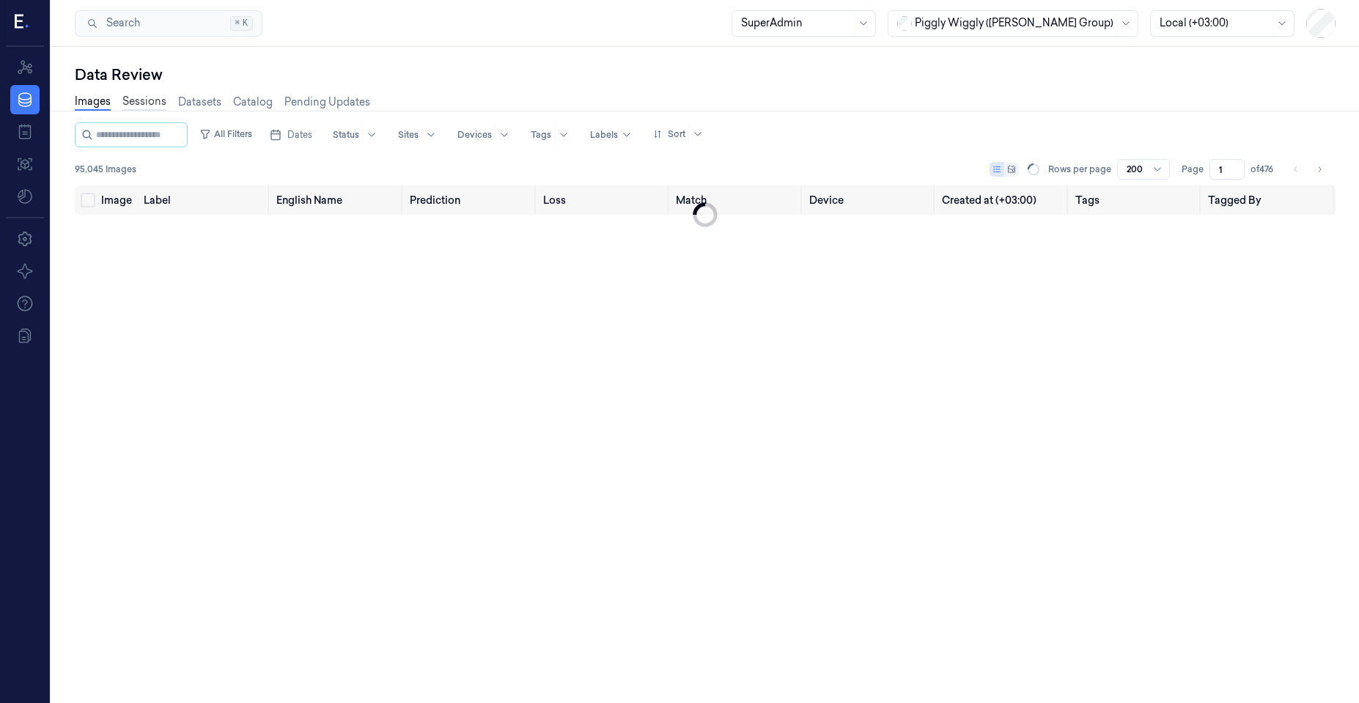
click at [160, 101] on link "Sessions" at bounding box center [144, 102] width 44 height 17
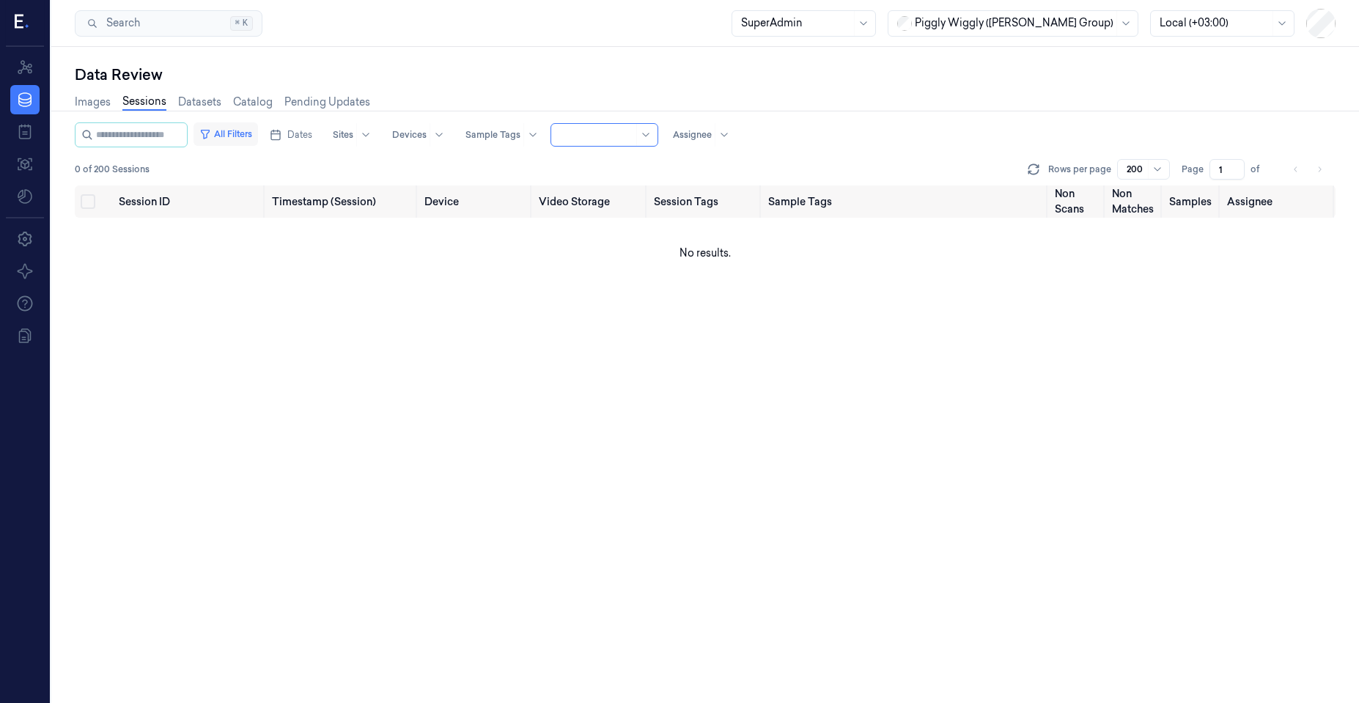
click at [258, 141] on button "All Filters" at bounding box center [226, 133] width 65 height 23
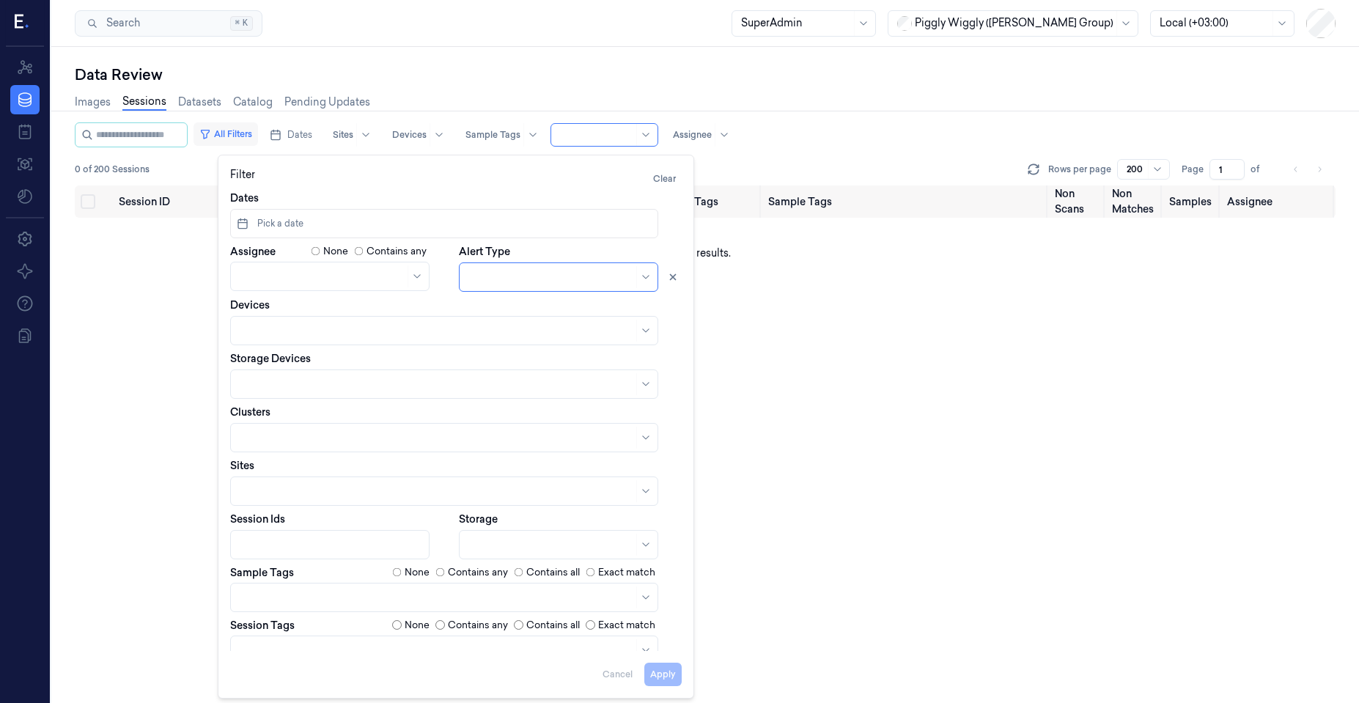
click at [258, 141] on button "All Filters" at bounding box center [226, 133] width 65 height 23
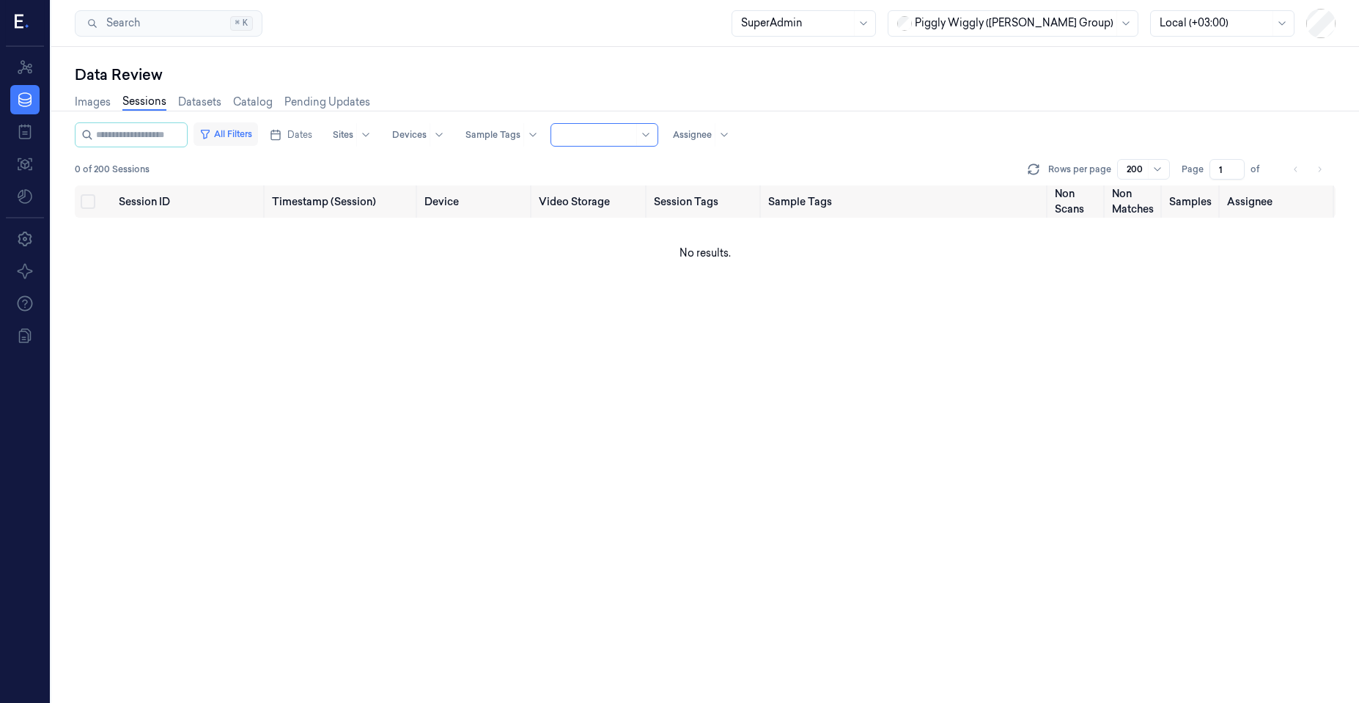
click at [250, 139] on button "All Filters" at bounding box center [226, 133] width 65 height 23
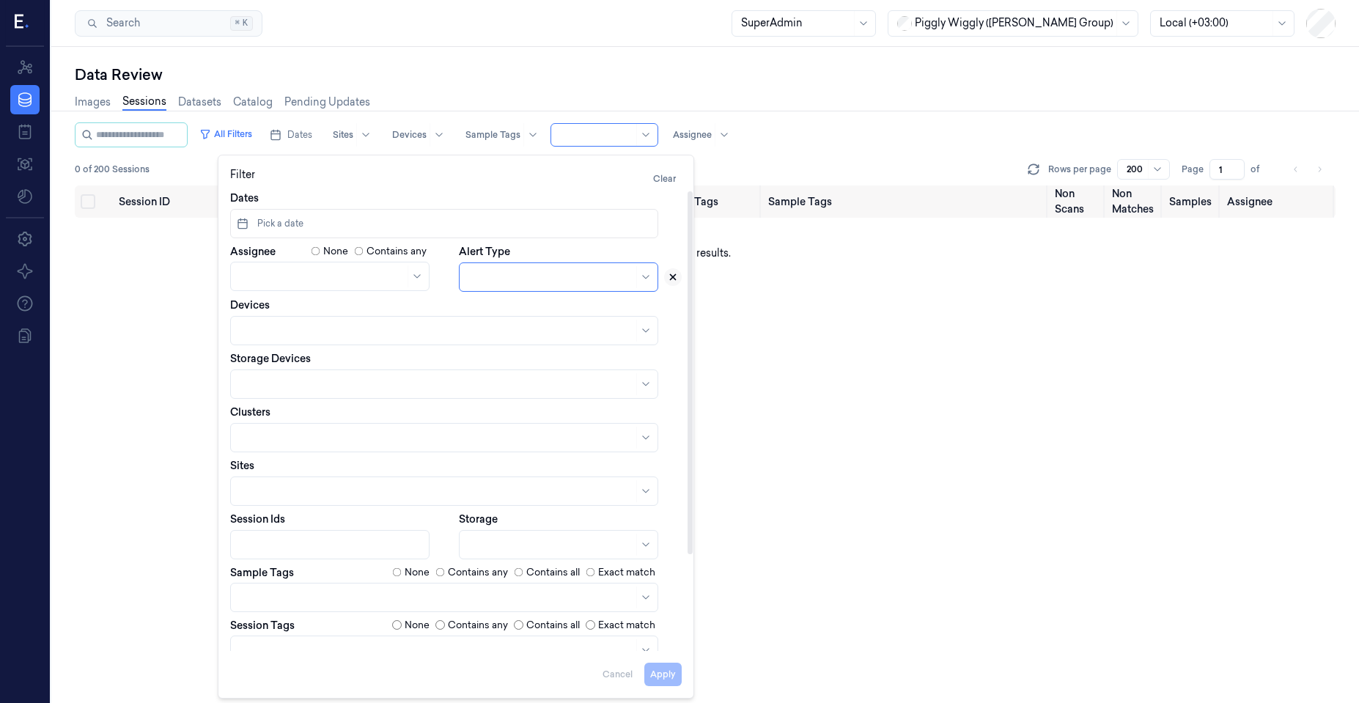
click at [674, 280] on icon at bounding box center [673, 277] width 10 height 10
click at [592, 281] on div at bounding box center [550, 277] width 165 height 15
click at [539, 316] on div "All Sessions" at bounding box center [558, 310] width 180 height 15
click at [152, 331] on div "Session ID Timestamp (Session) Device Video Storage Session Tags Sample Tags No…" at bounding box center [705, 444] width 1261 height 518
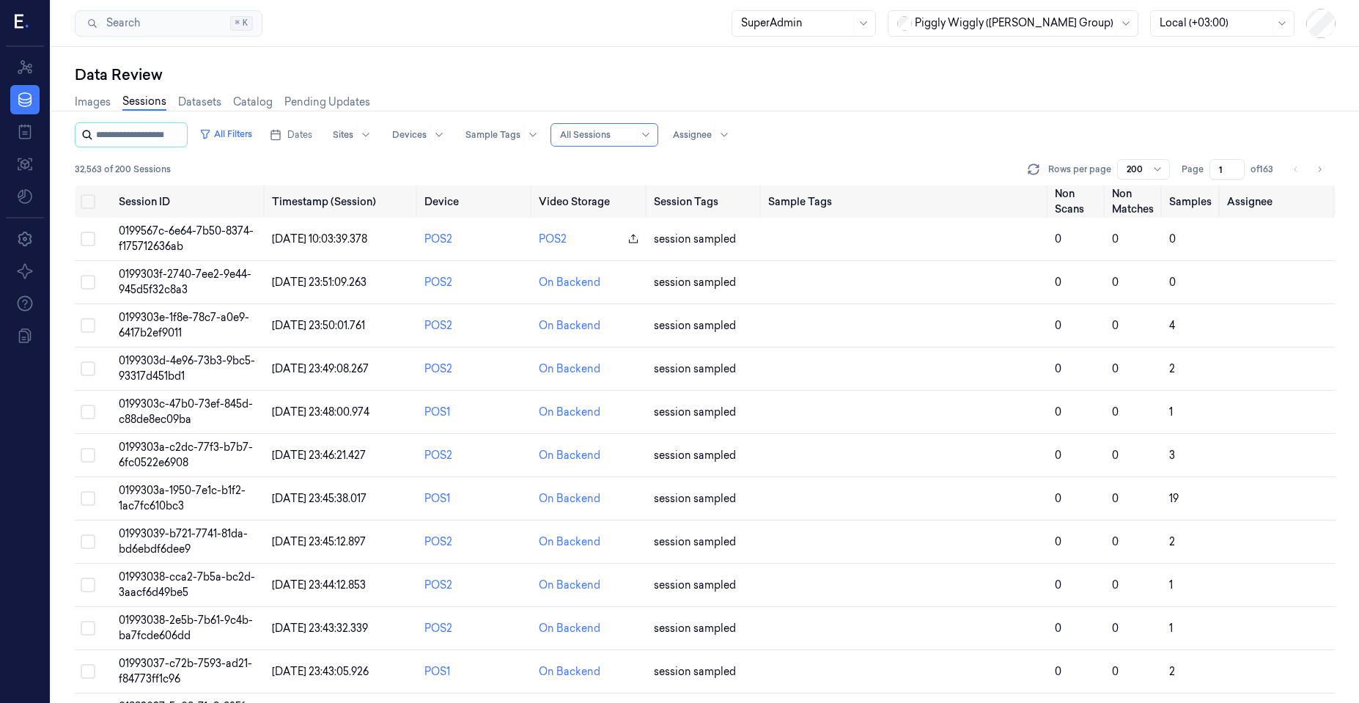
click at [136, 136] on input "string" at bounding box center [140, 134] width 88 height 23
type input "**********"
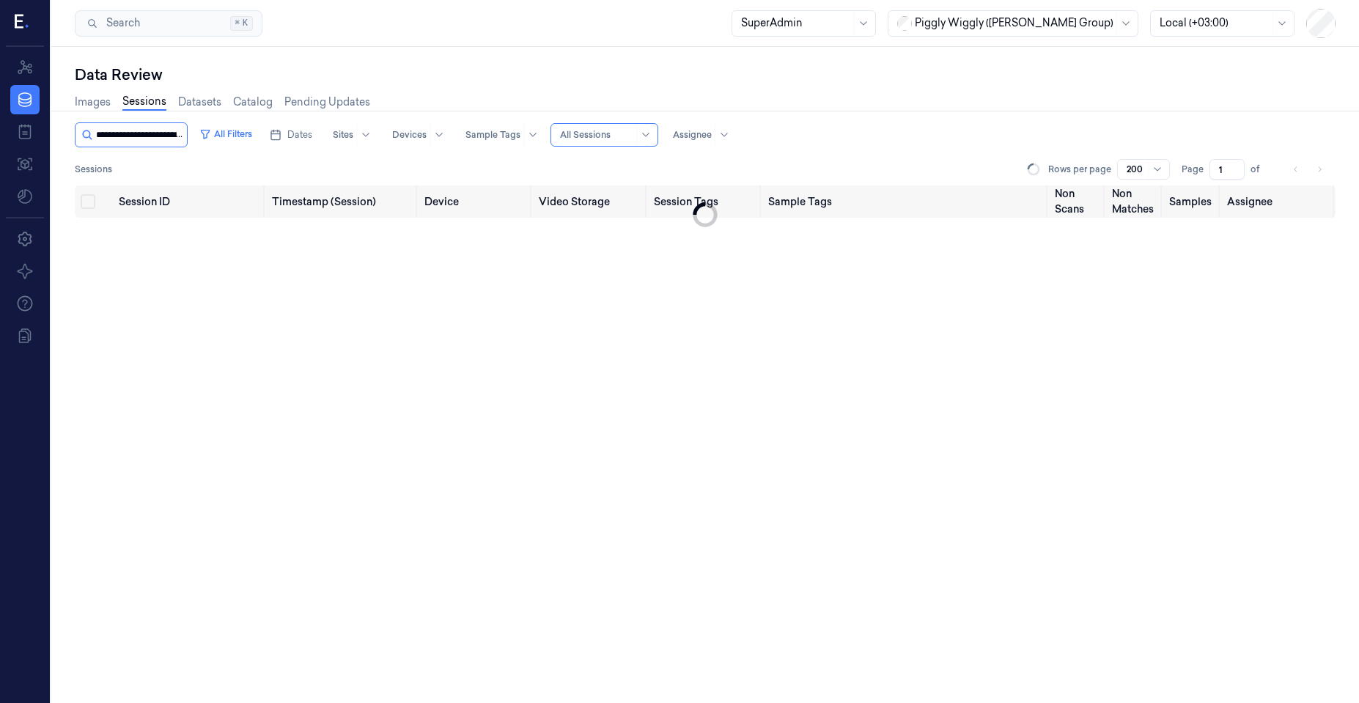
scroll to position [0, 51]
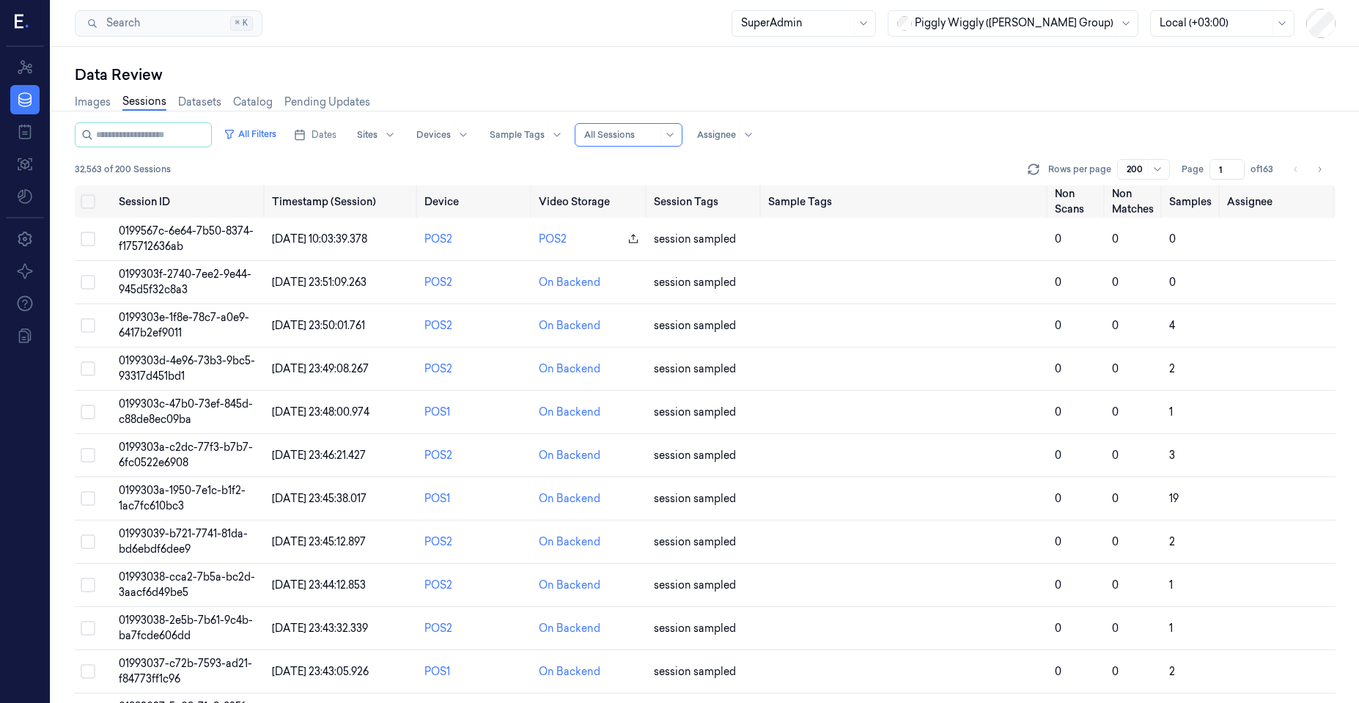
click at [957, 10] on div "Piggly Wiggly (Jason Cook Group)" at bounding box center [1013, 23] width 251 height 26
click at [963, 103] on div "GiantEagle" at bounding box center [965, 103] width 76 height 15
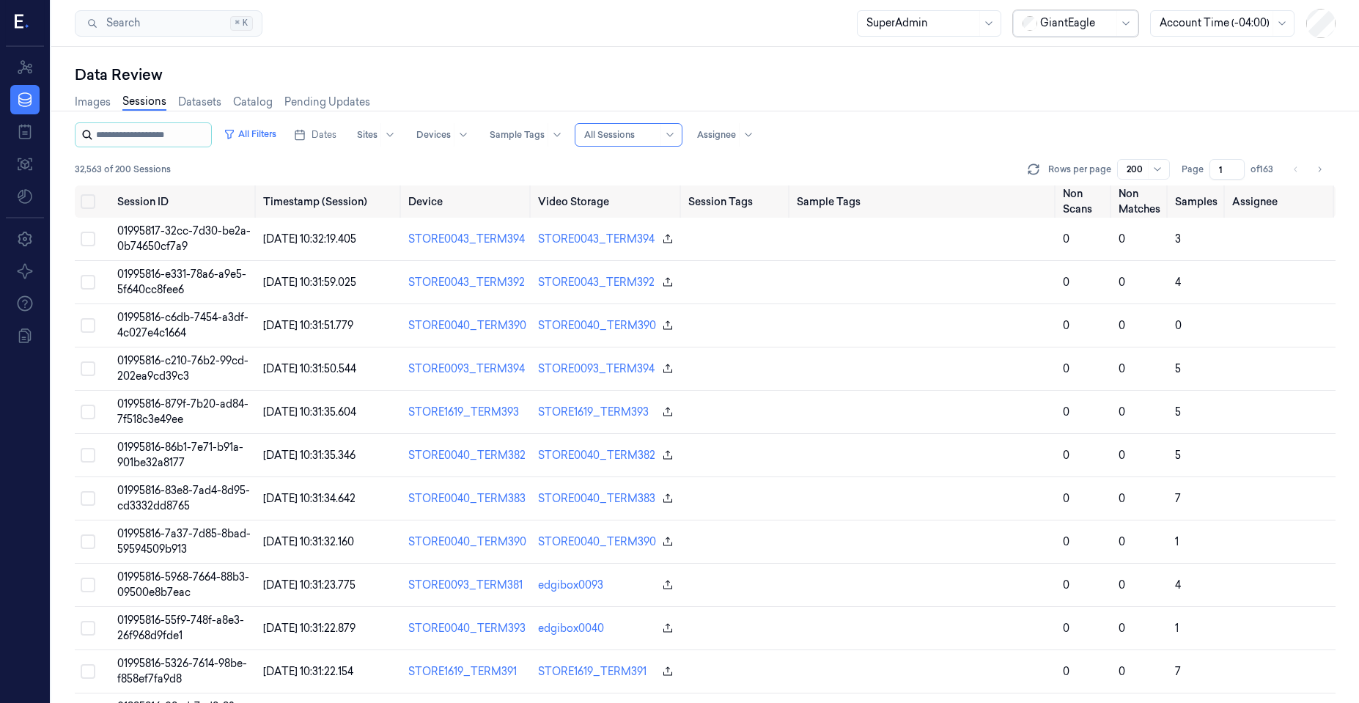
click at [147, 144] on input "string" at bounding box center [152, 134] width 112 height 23
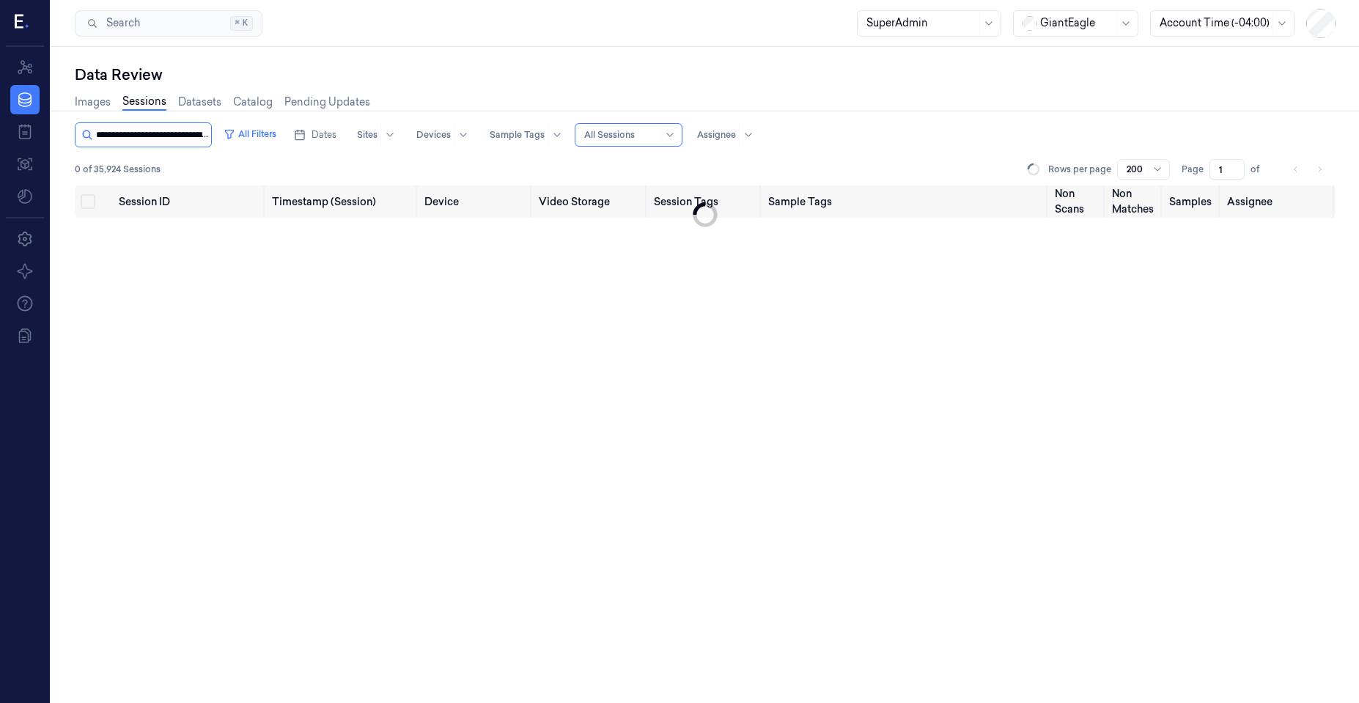
scroll to position [0, 51]
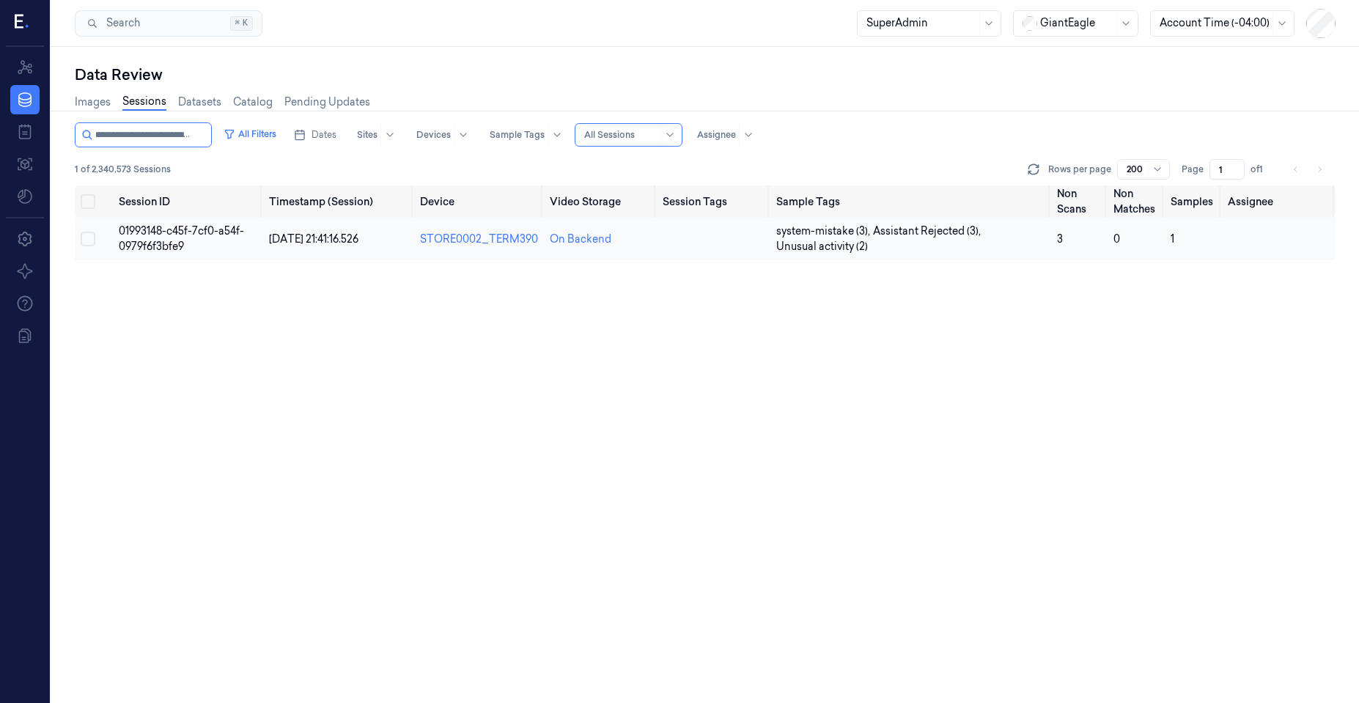
type input "**********"
click at [173, 246] on span "01993148-c45f-7cf0-a54f-0979f6f3bfe9" at bounding box center [181, 238] width 125 height 29
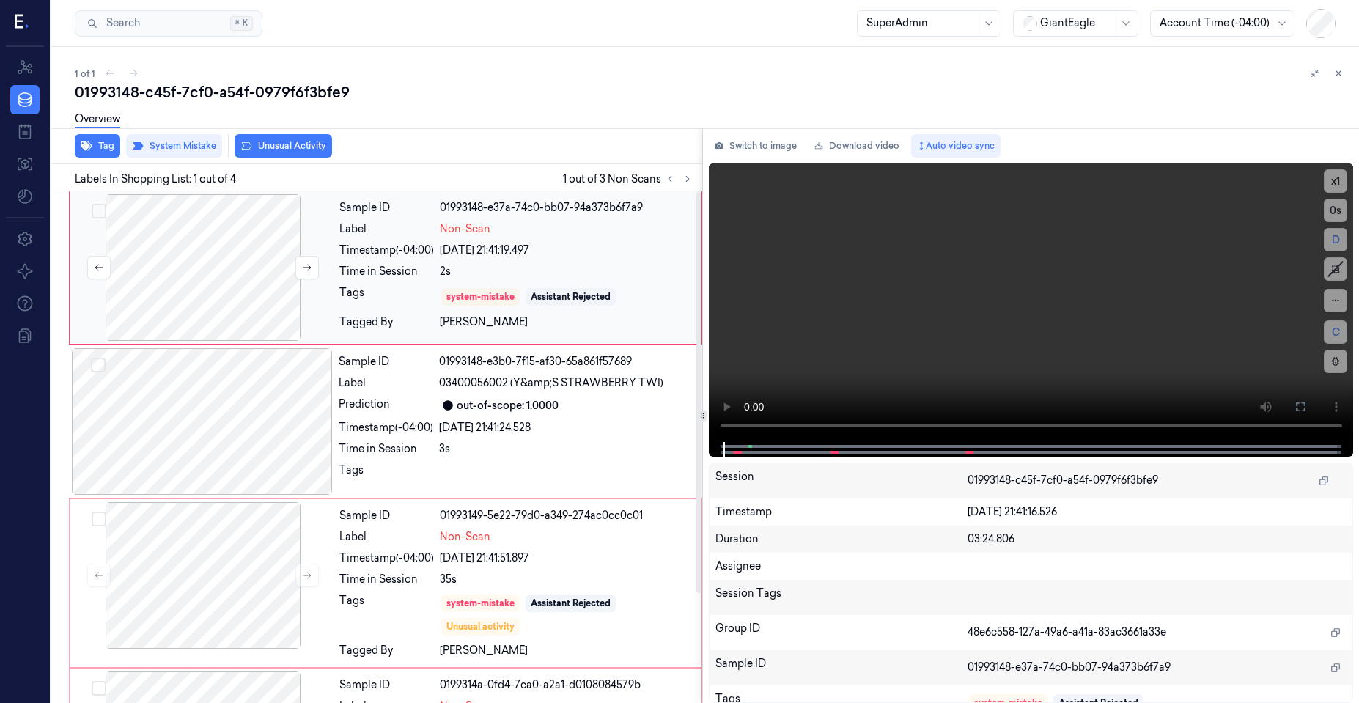
click at [254, 292] on div at bounding box center [203, 267] width 261 height 147
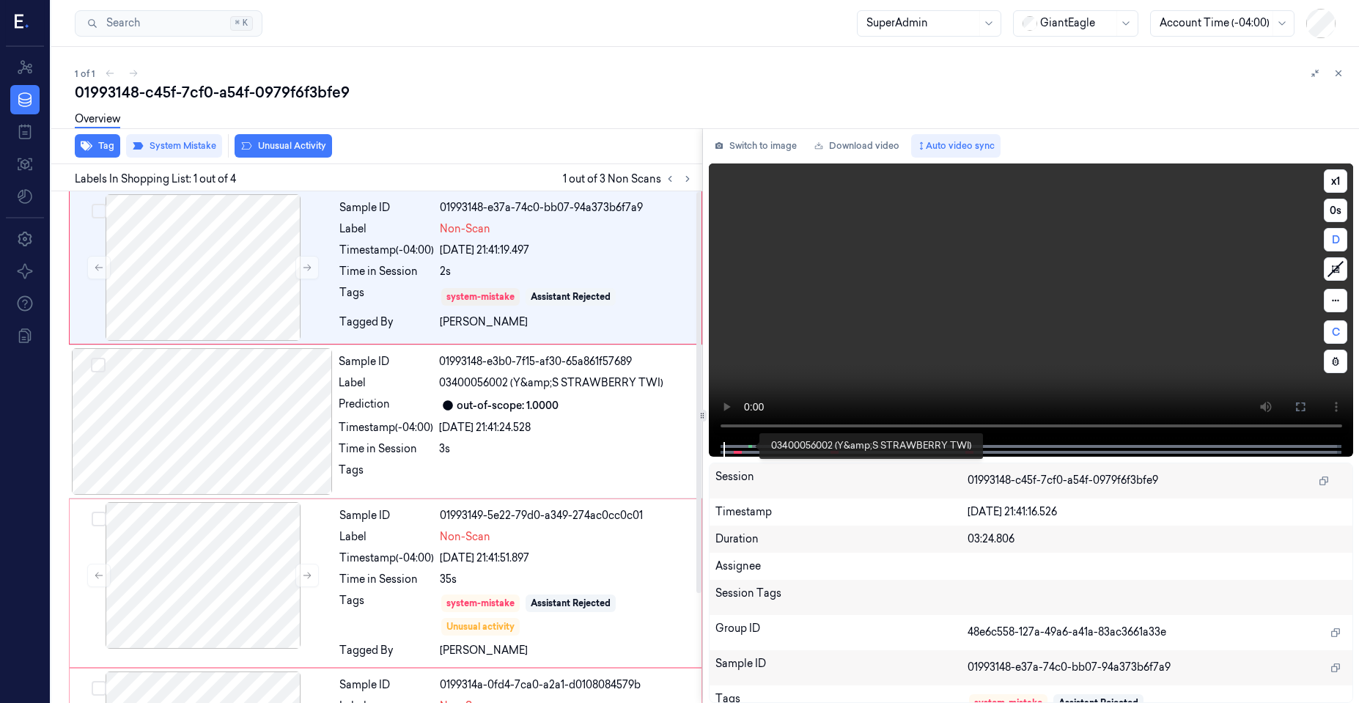
click at [751, 448] on span at bounding box center [752, 446] width 2 height 7
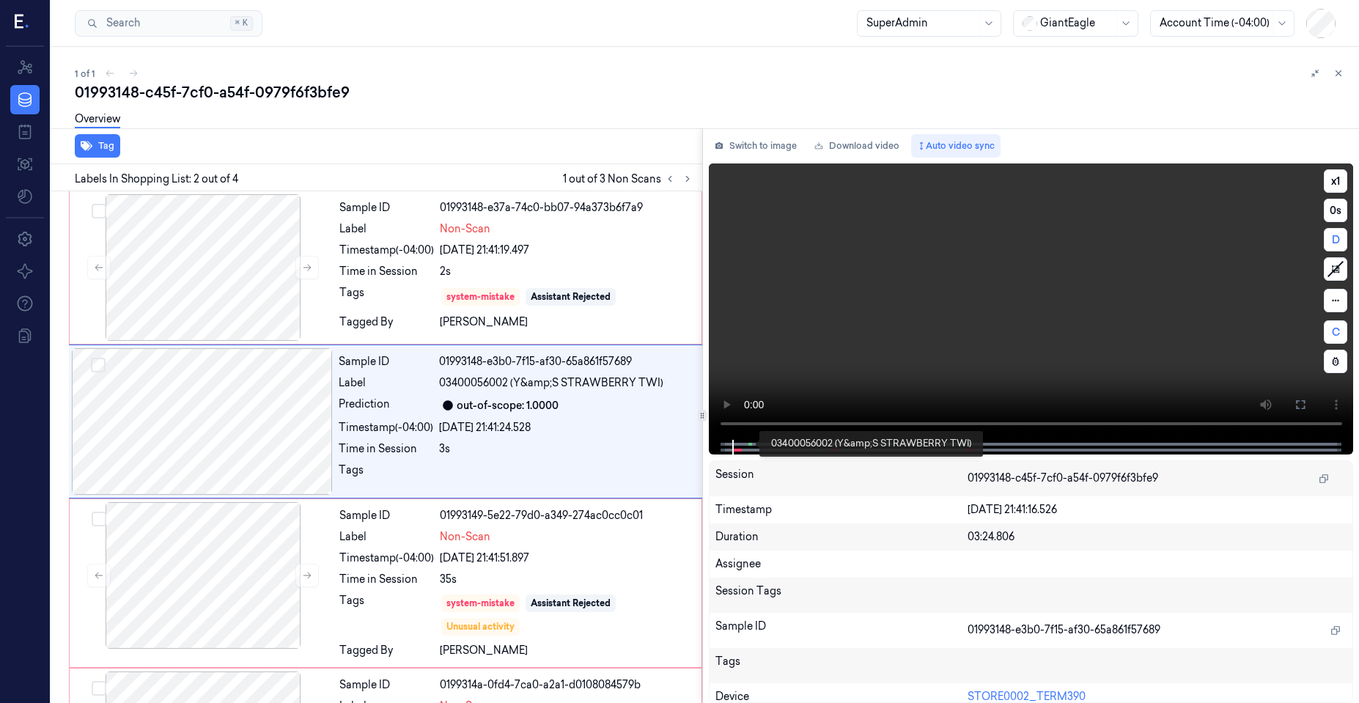
click at [752, 443] on span at bounding box center [752, 444] width 2 height 7
click at [751, 444] on span at bounding box center [752, 444] width 2 height 7
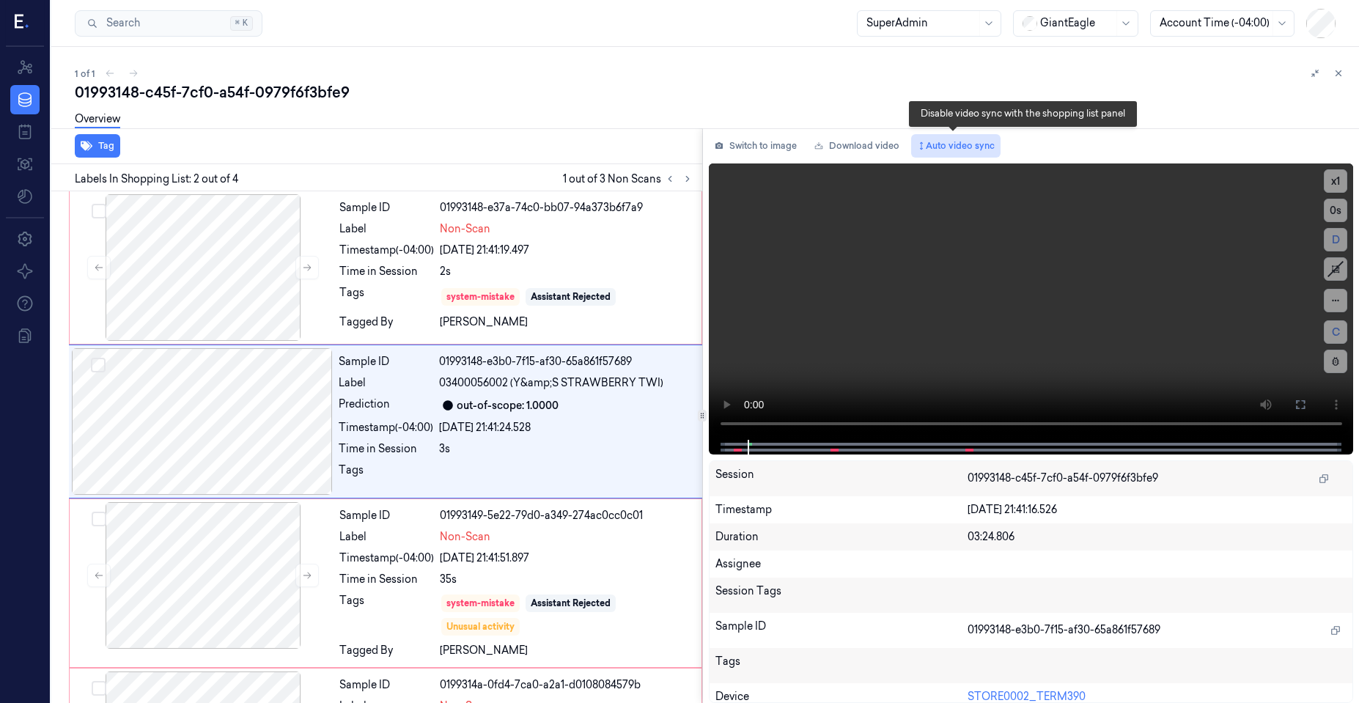
click at [950, 141] on button "Auto video sync" at bounding box center [955, 145] width 89 height 23
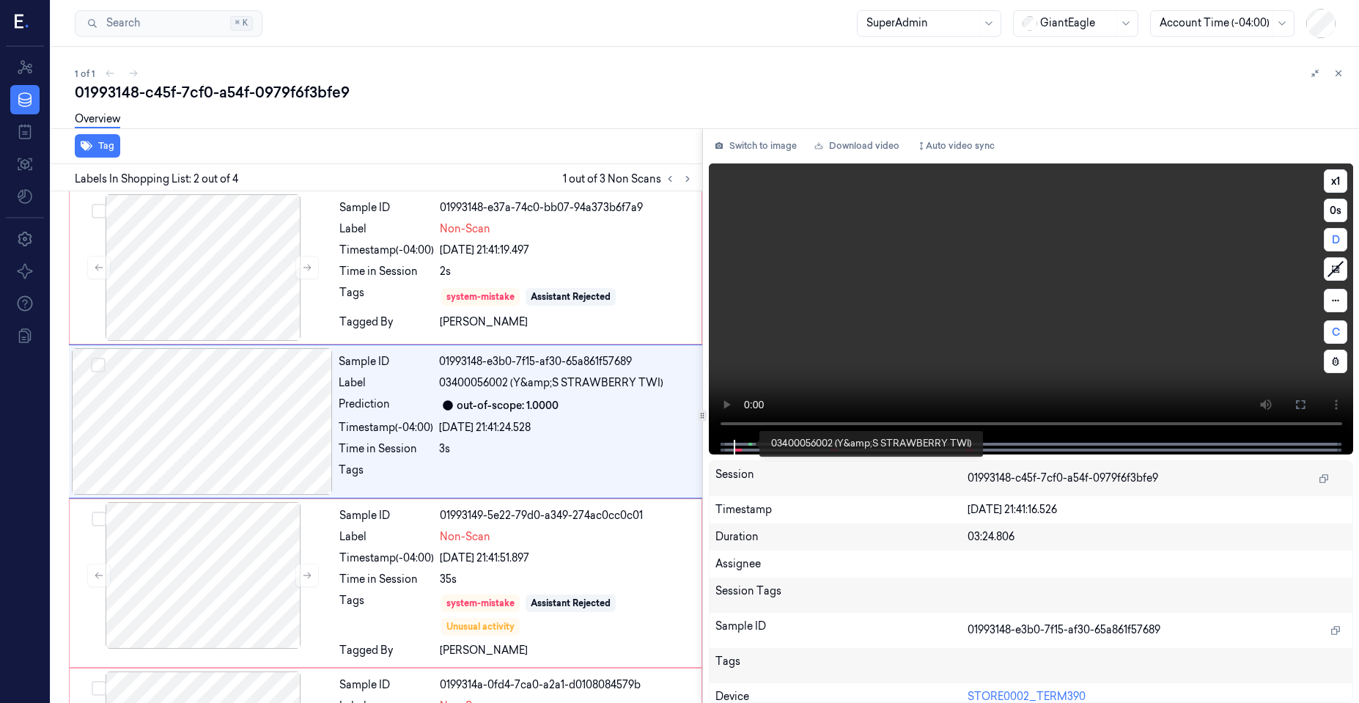
click at [751, 444] on span at bounding box center [752, 444] width 2 height 7
click at [734, 451] on span at bounding box center [735, 449] width 2 height 7
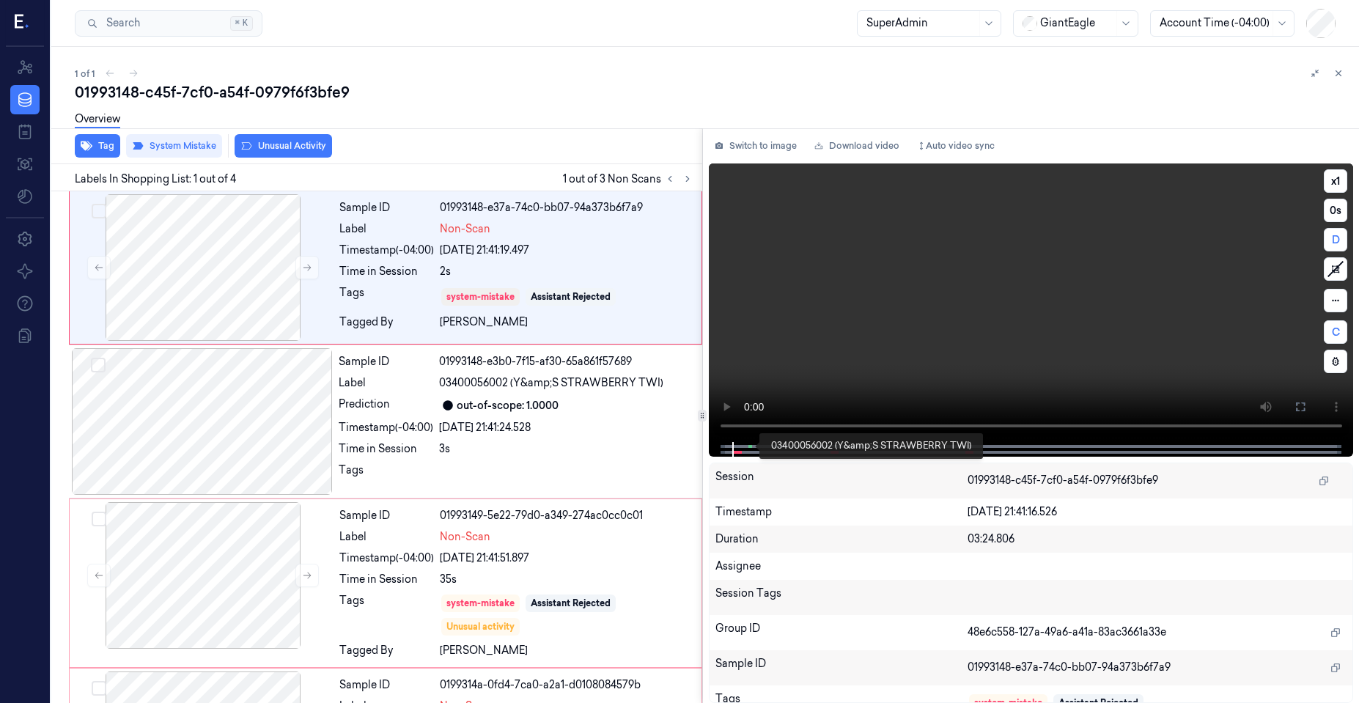
click at [751, 445] on span at bounding box center [752, 446] width 2 height 7
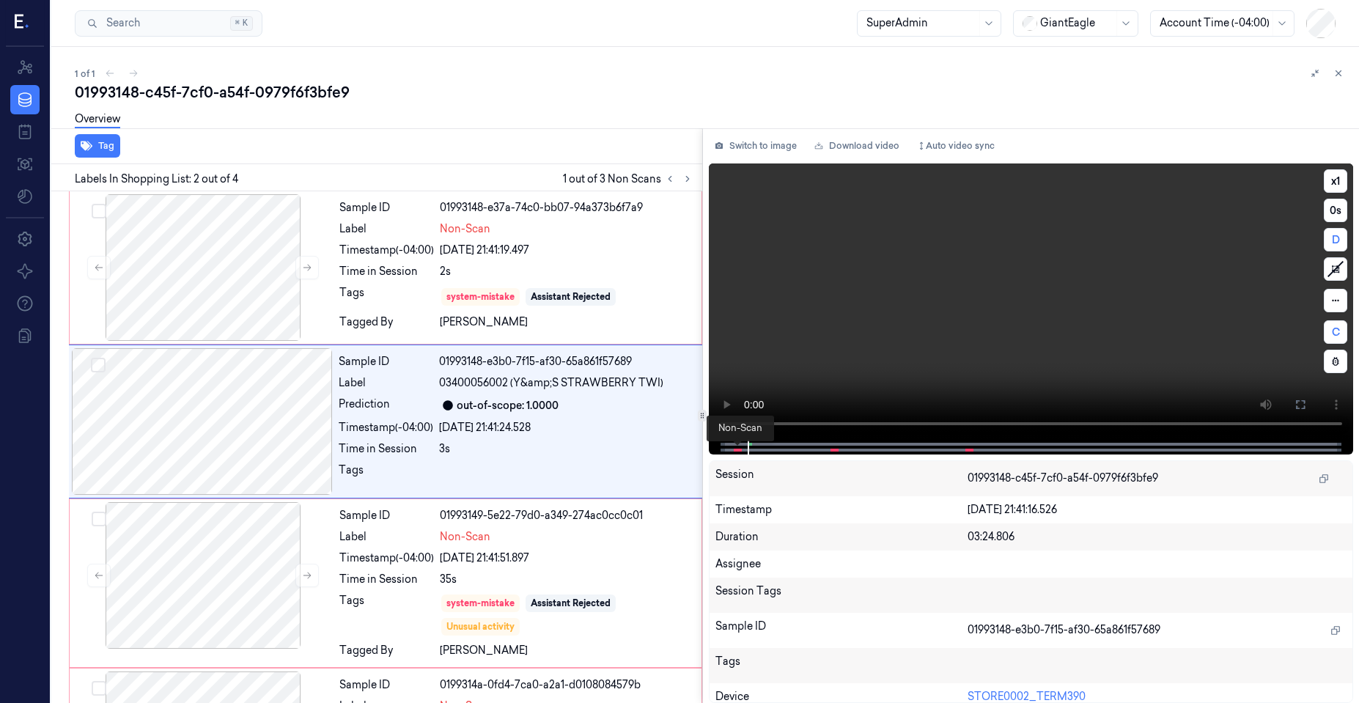
click at [737, 449] on span at bounding box center [738, 449] width 2 height 7
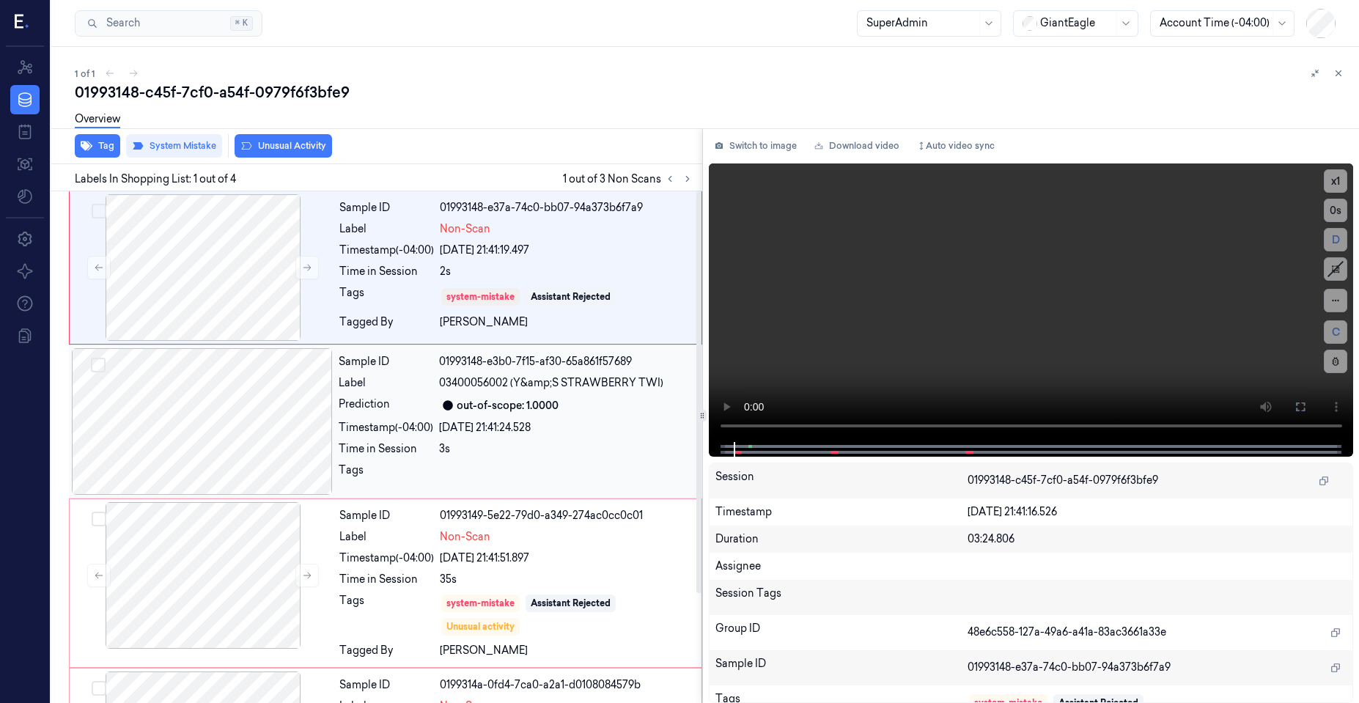
click at [183, 439] on div at bounding box center [202, 421] width 261 height 147
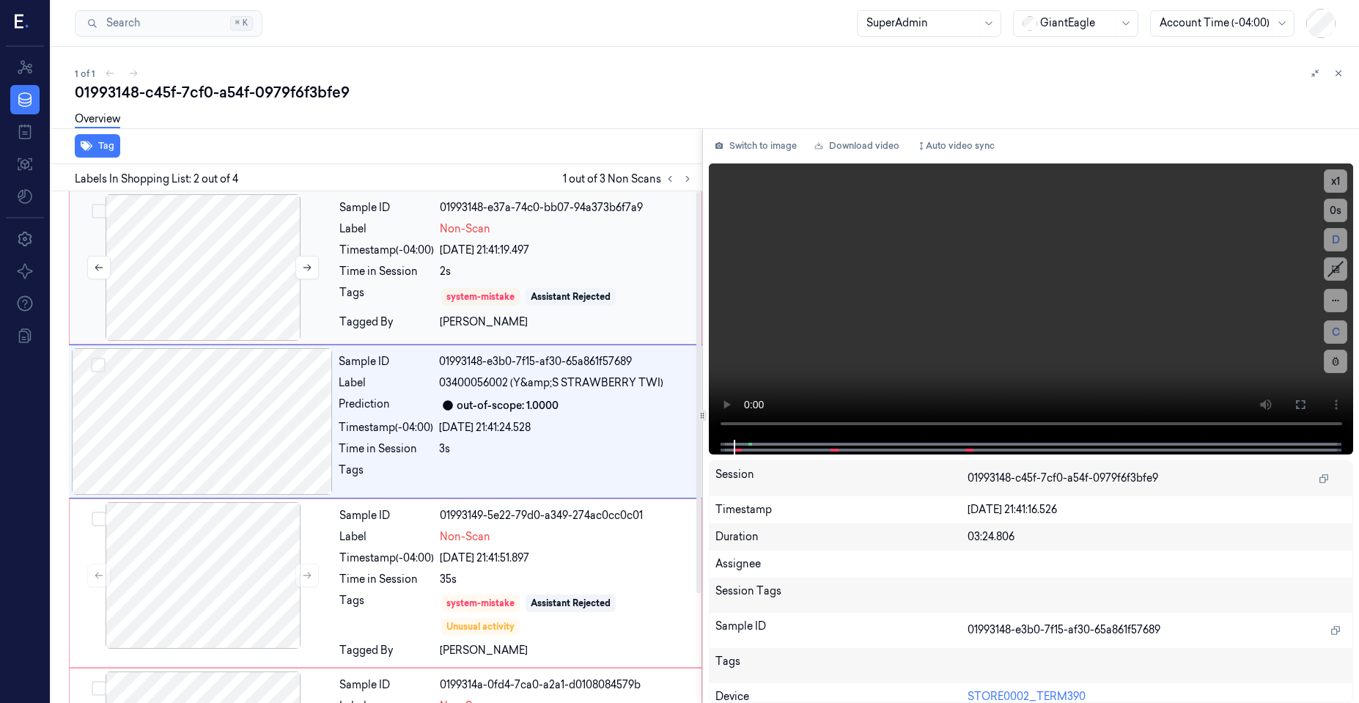
click at [178, 301] on div at bounding box center [203, 267] width 261 height 147
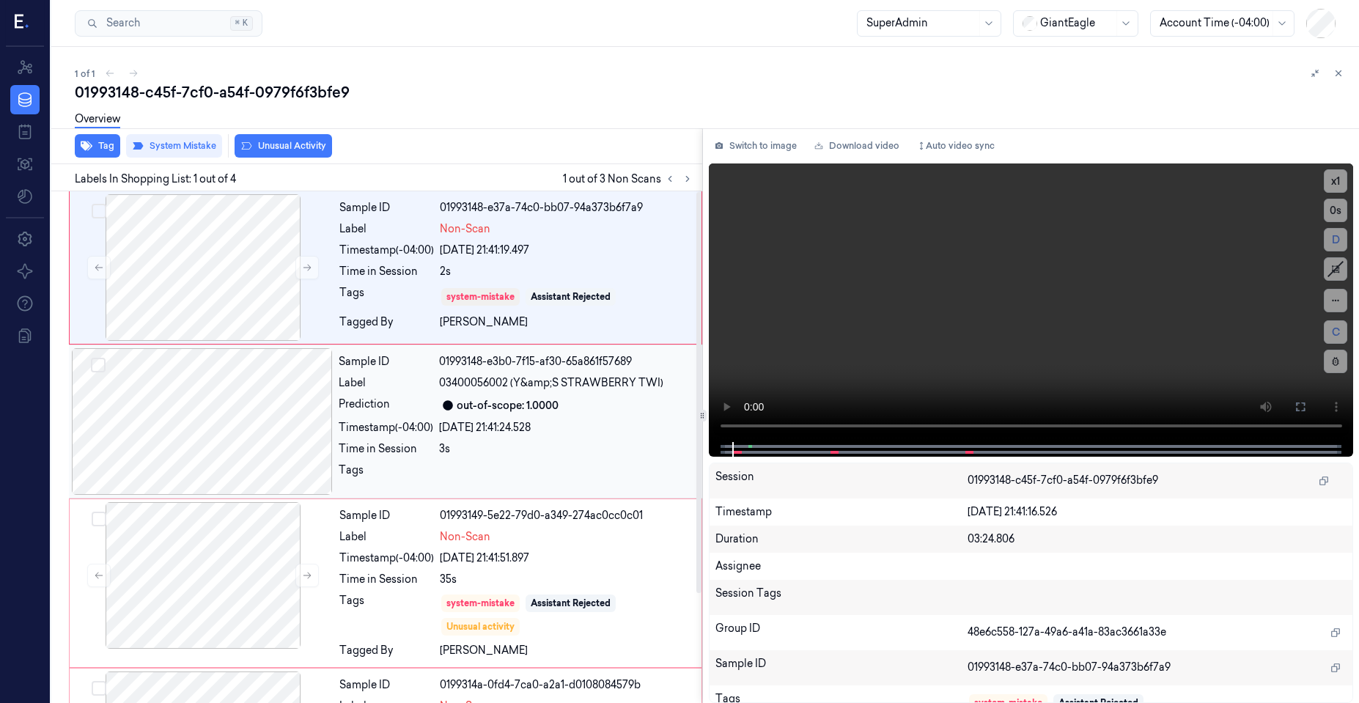
click at [179, 378] on div at bounding box center [202, 421] width 261 height 147
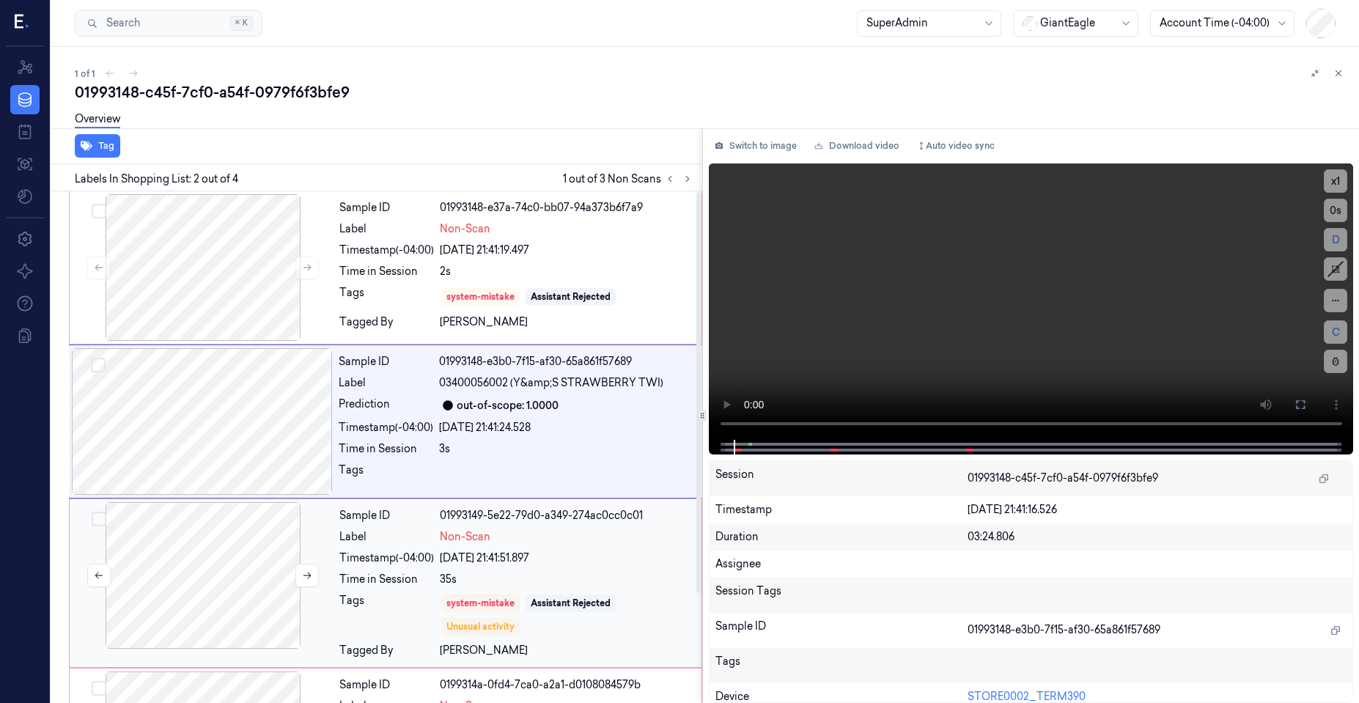
click at [220, 575] on div at bounding box center [203, 575] width 261 height 147
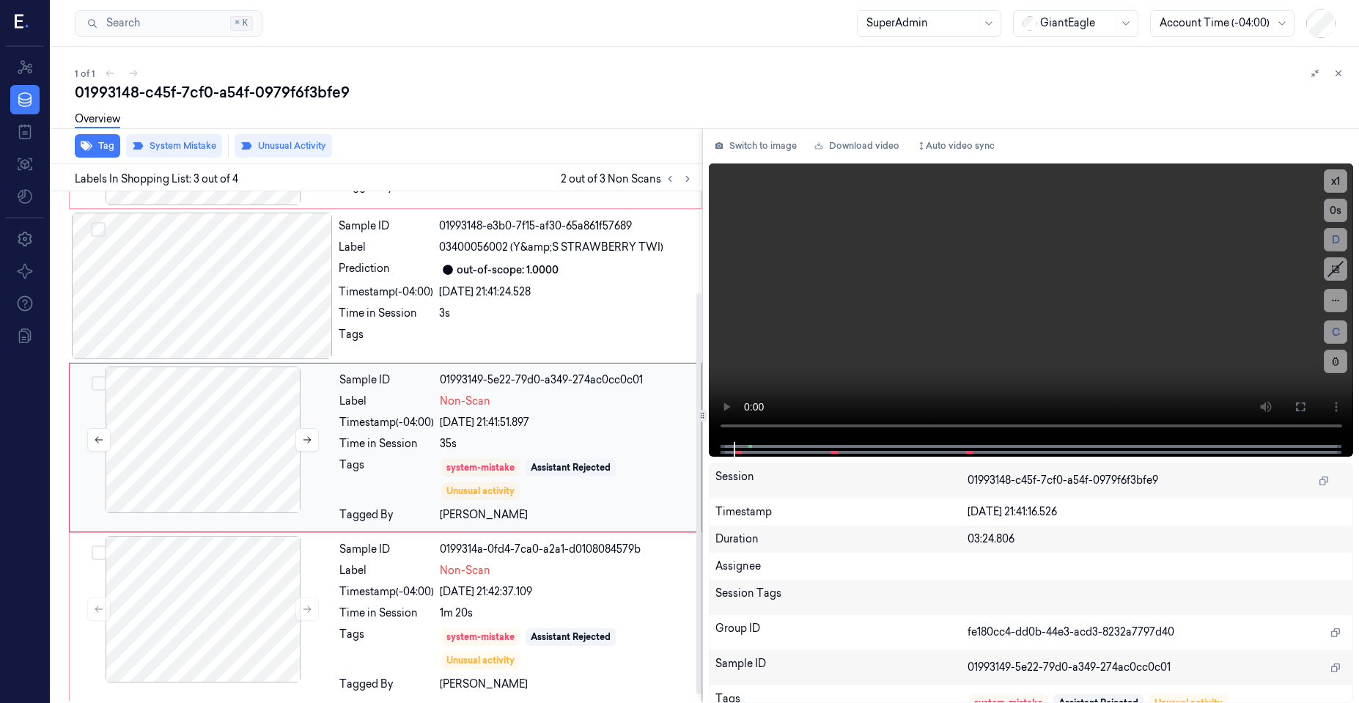
scroll to position [136, 0]
click at [207, 298] on div at bounding box center [202, 285] width 261 height 147
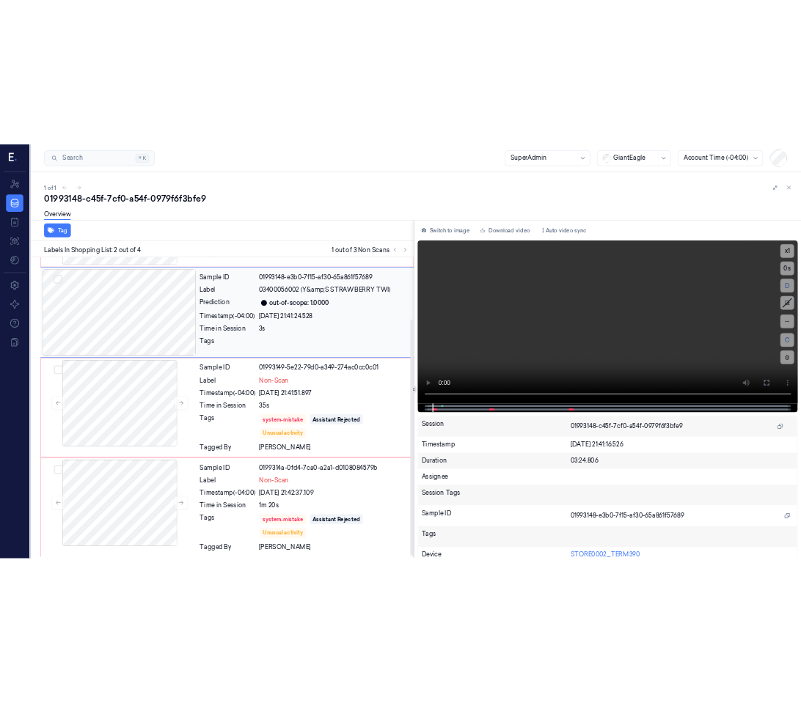
scroll to position [0, 0]
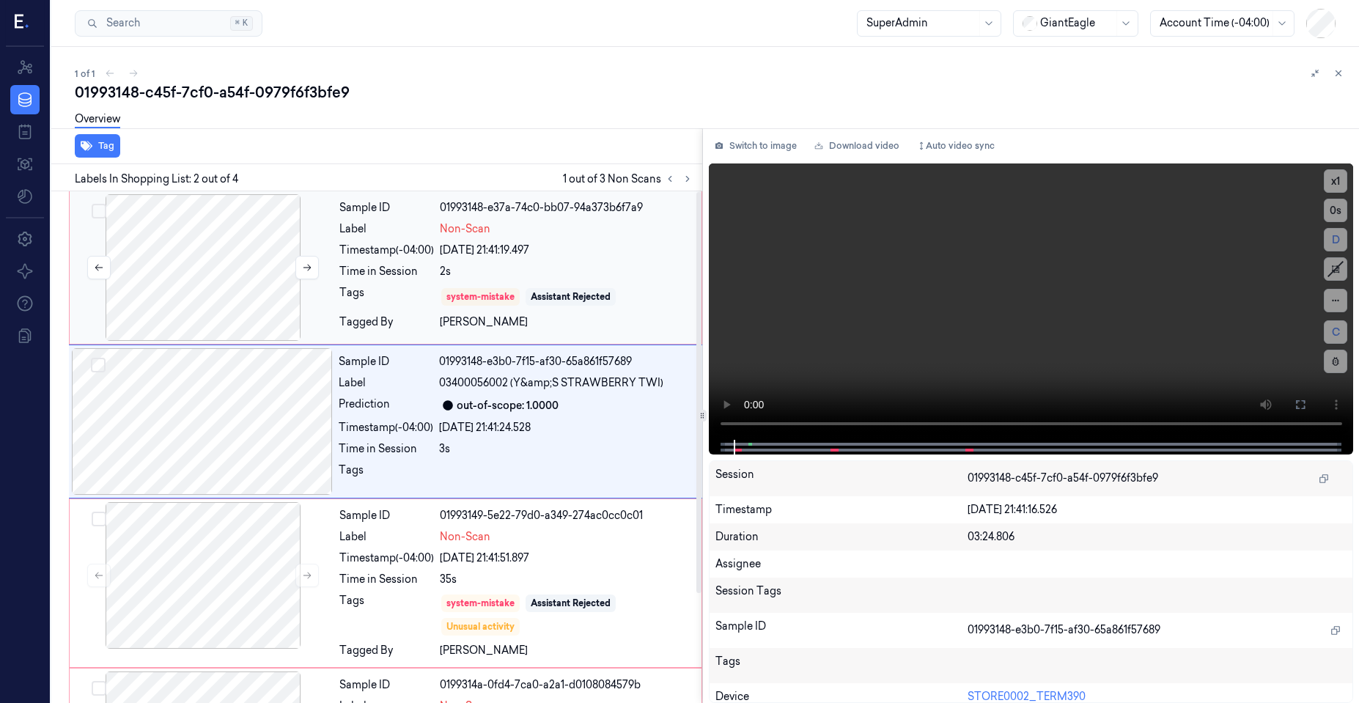
click at [210, 257] on div at bounding box center [203, 267] width 261 height 147
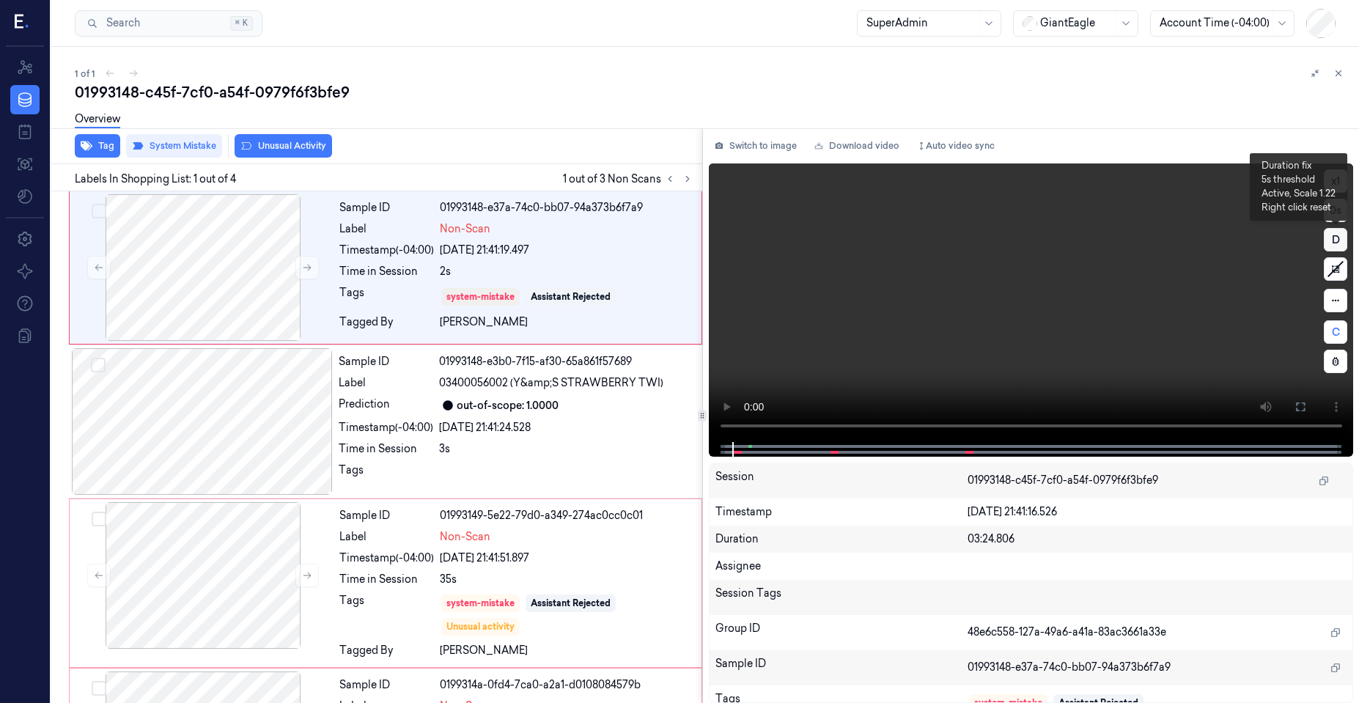
click at [1335, 237] on button "D" at bounding box center [1335, 239] width 23 height 23
click at [1334, 242] on button "D" at bounding box center [1335, 239] width 23 height 23
click at [1331, 243] on button "D" at bounding box center [1335, 239] width 23 height 23
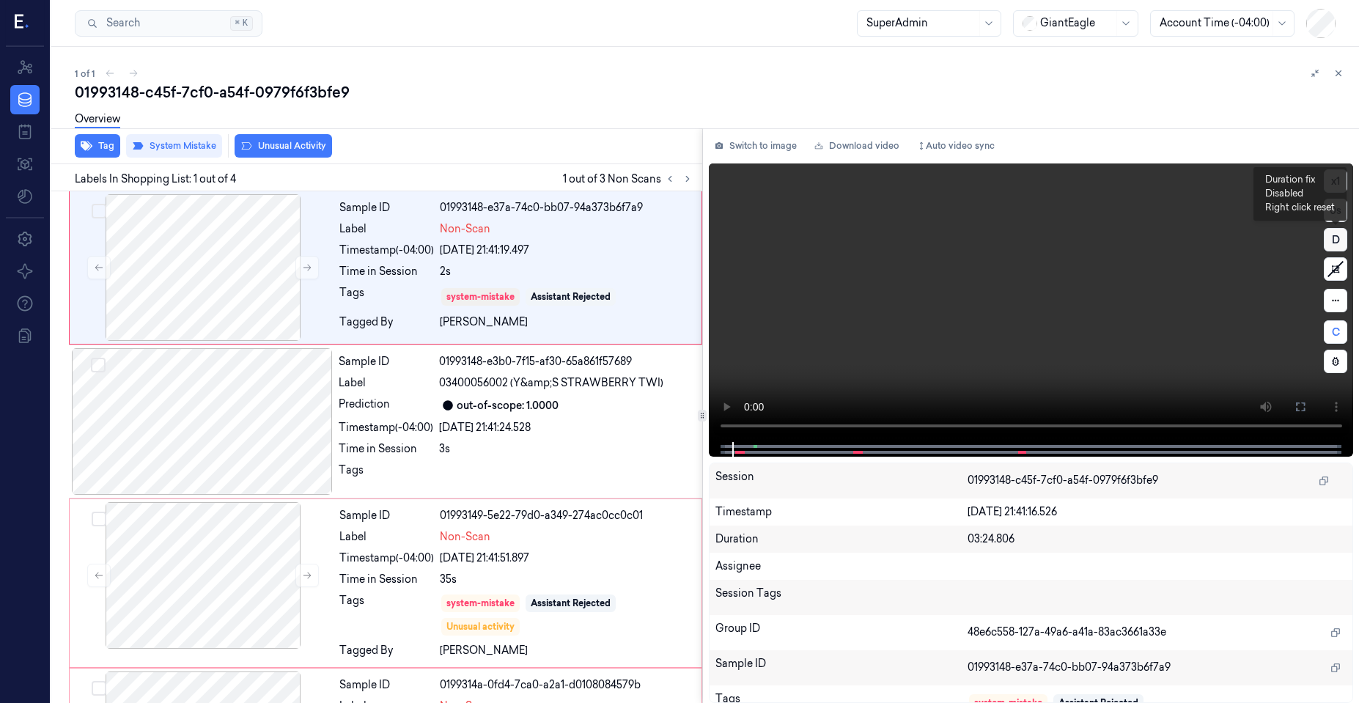
click at [1331, 243] on button "D" at bounding box center [1335, 239] width 23 height 23
click at [718, 434] on video at bounding box center [1031, 302] width 645 height 279
click at [756, 446] on span at bounding box center [757, 446] width 2 height 7
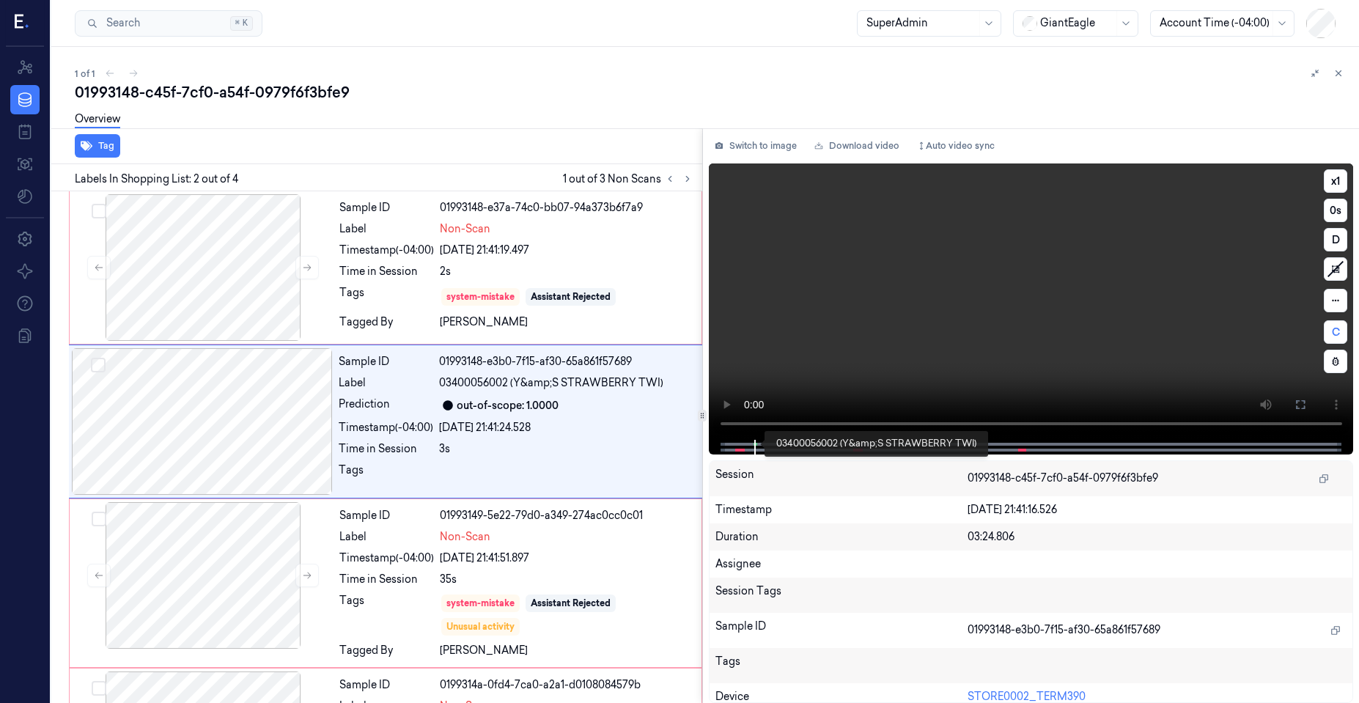
click at [756, 446] on span at bounding box center [757, 444] width 2 height 7
click at [752, 444] on div at bounding box center [1031, 447] width 614 height 15
click at [754, 445] on span at bounding box center [755, 444] width 2 height 7
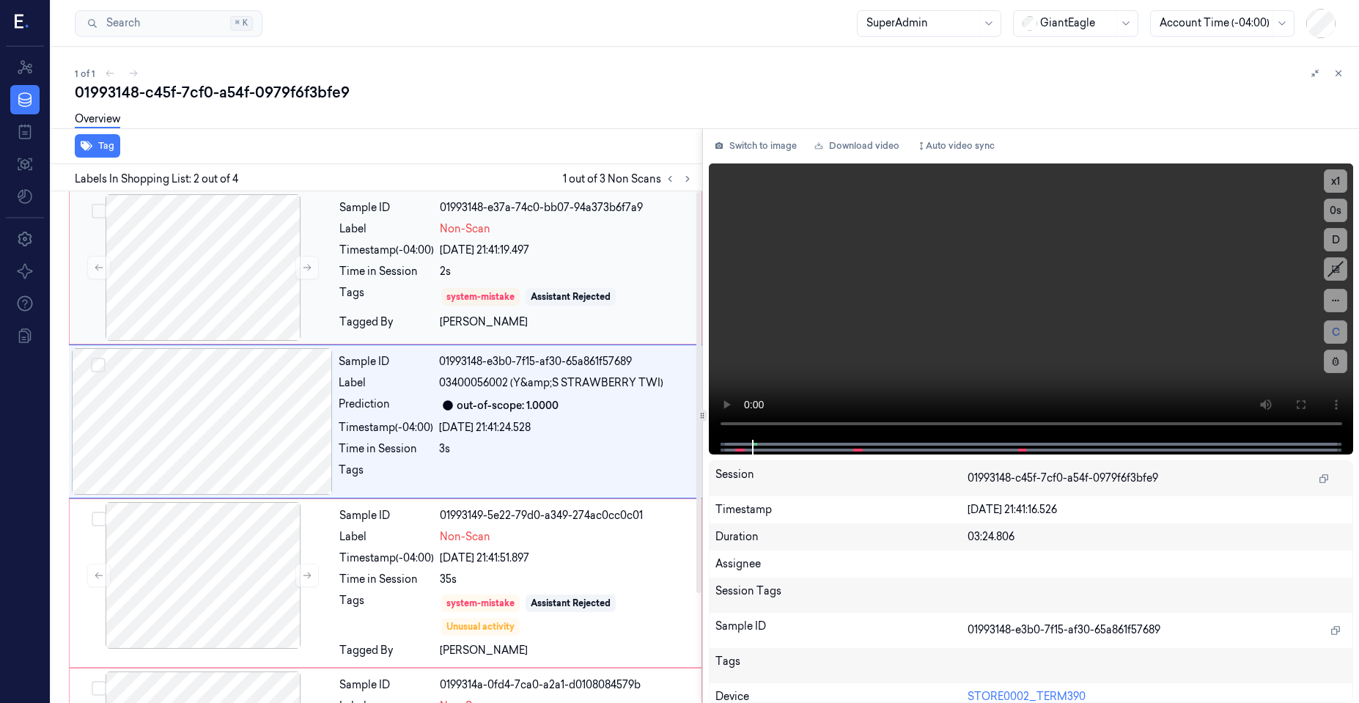
click at [336, 294] on div "Sample ID 01993148-e37a-74c0-bb07-94a373b6f7a9 Label Non-Scan Timestamp (-04:00…" at bounding box center [516, 267] width 365 height 147
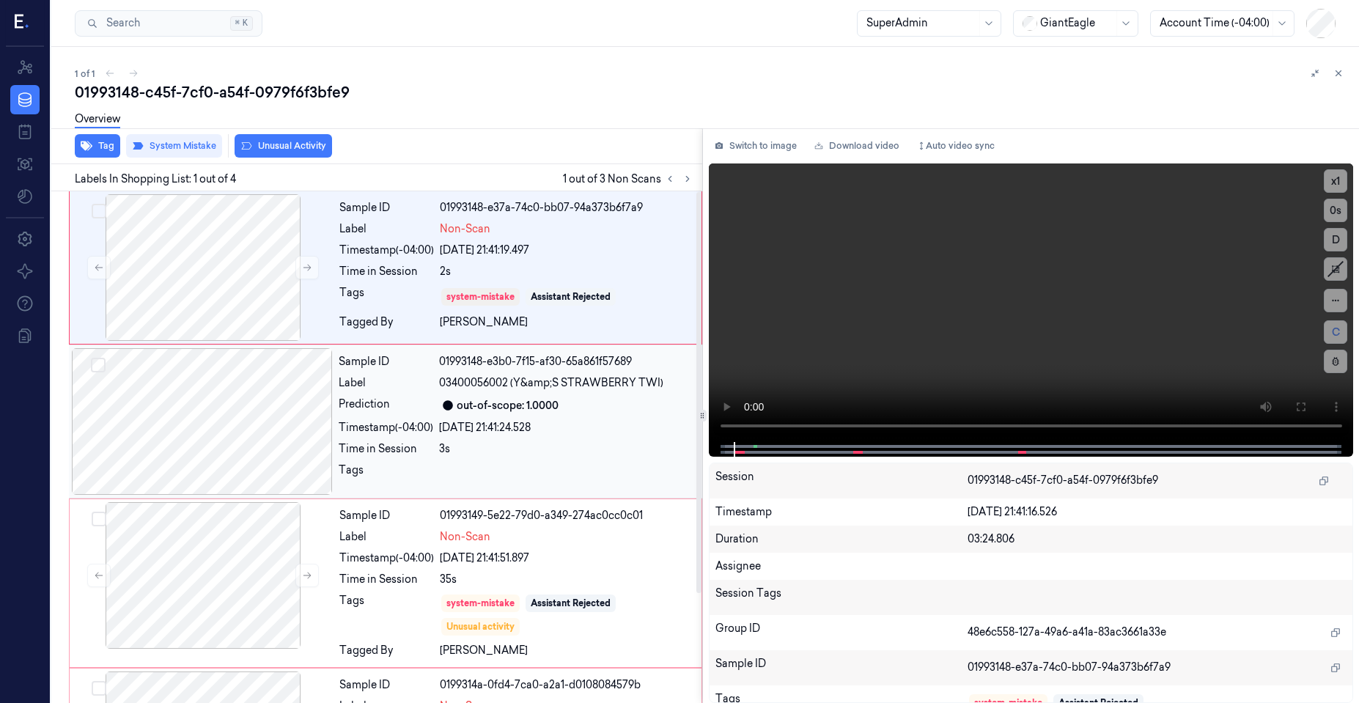
click at [319, 391] on div at bounding box center [202, 421] width 261 height 147
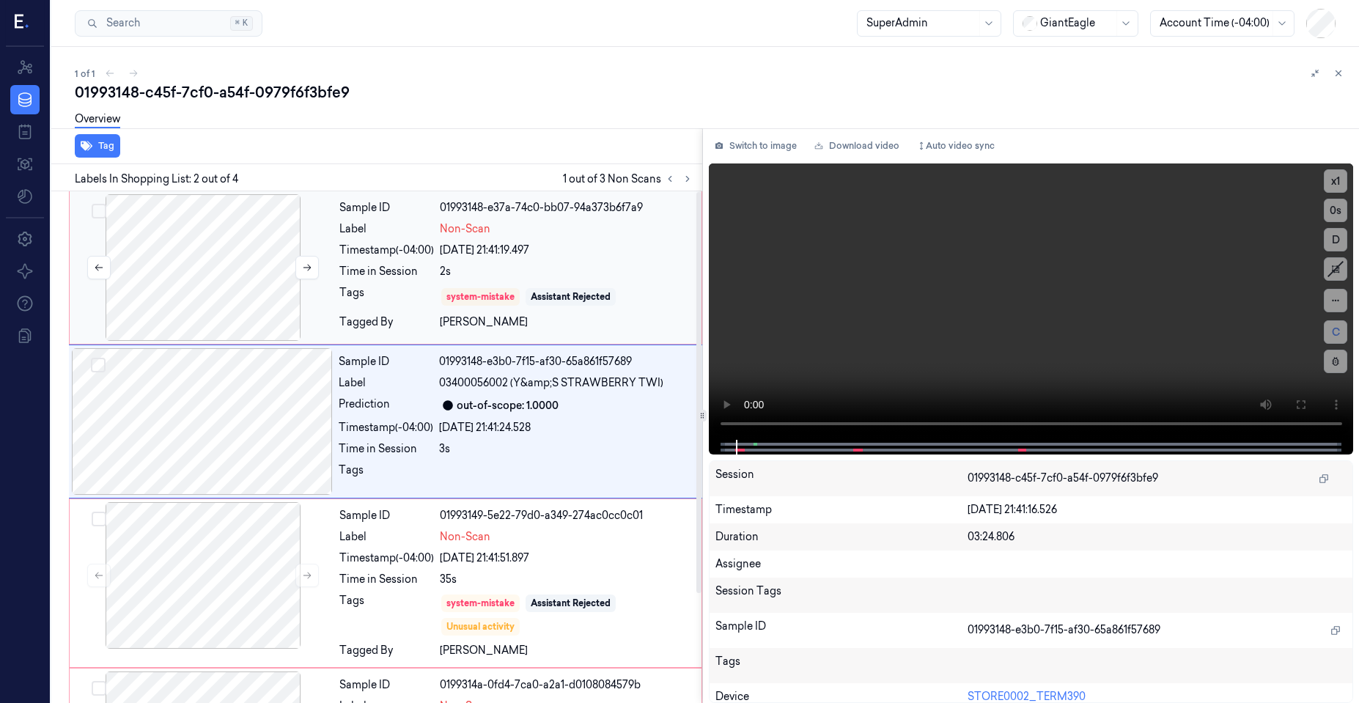
click at [317, 303] on div at bounding box center [203, 267] width 261 height 147
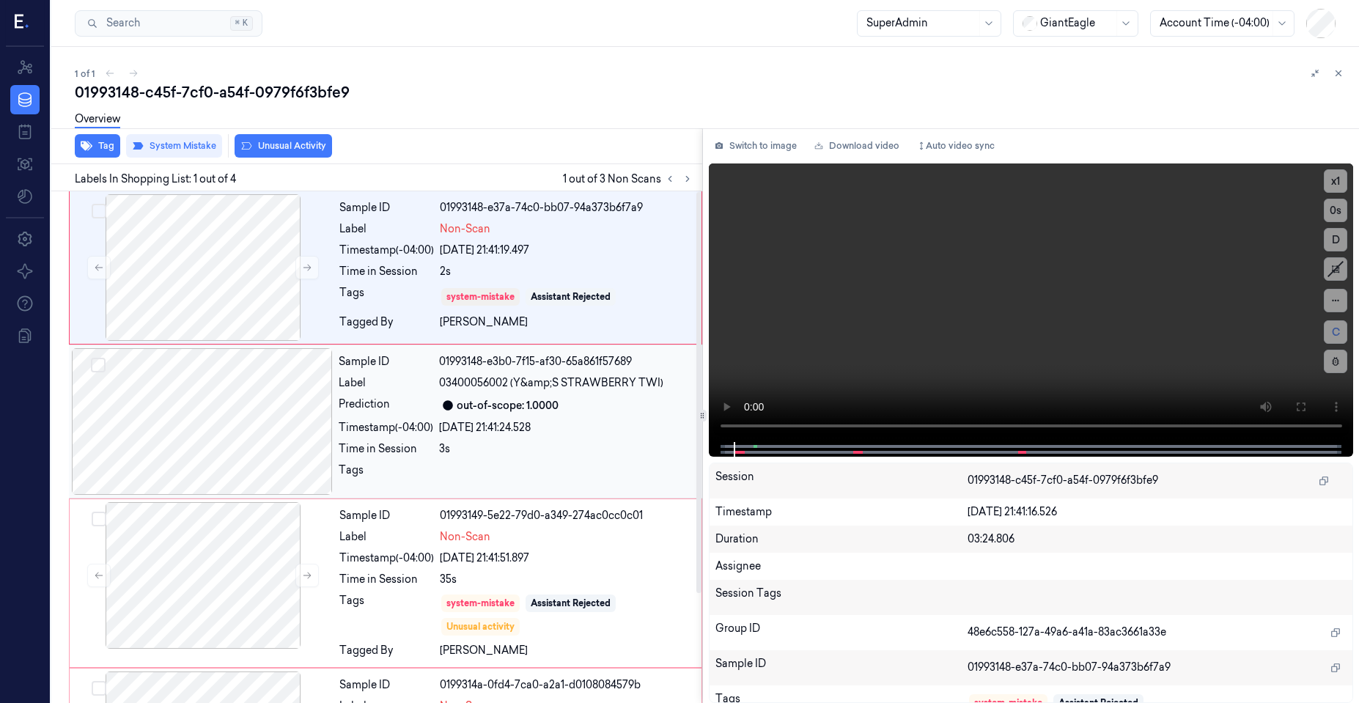
click at [325, 413] on div at bounding box center [202, 421] width 261 height 147
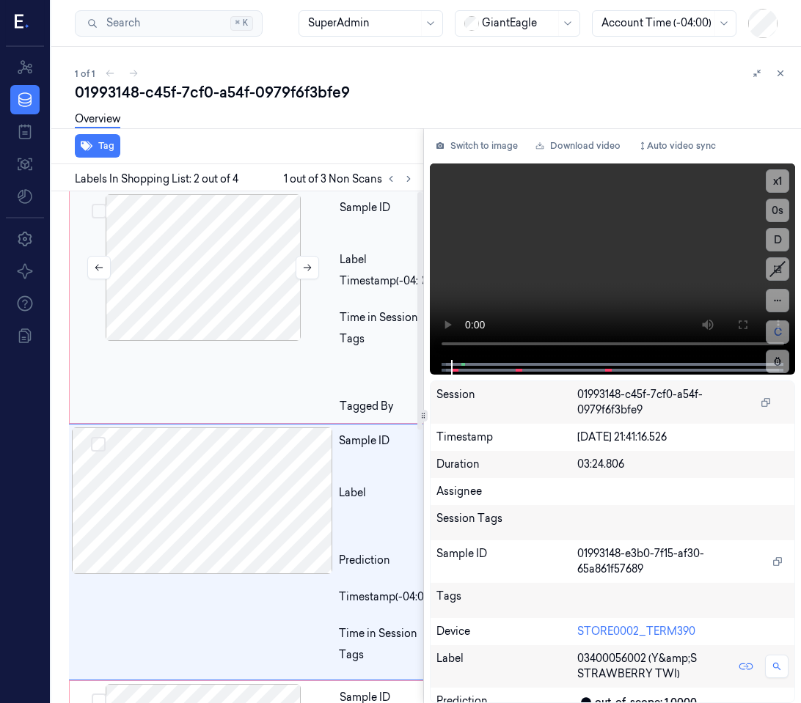
click at [211, 271] on div at bounding box center [203, 267] width 261 height 147
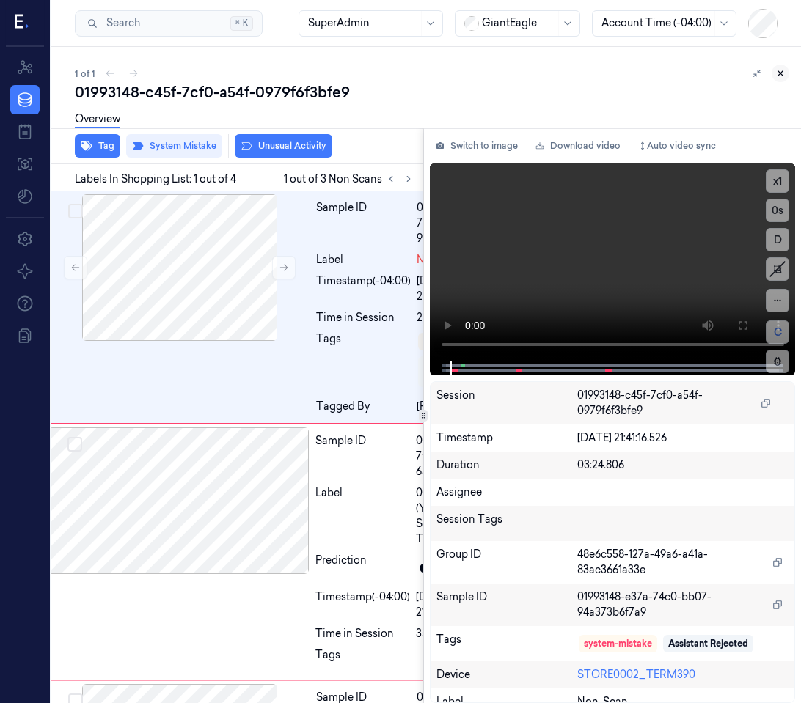
click at [782, 76] on icon at bounding box center [780, 73] width 10 height 10
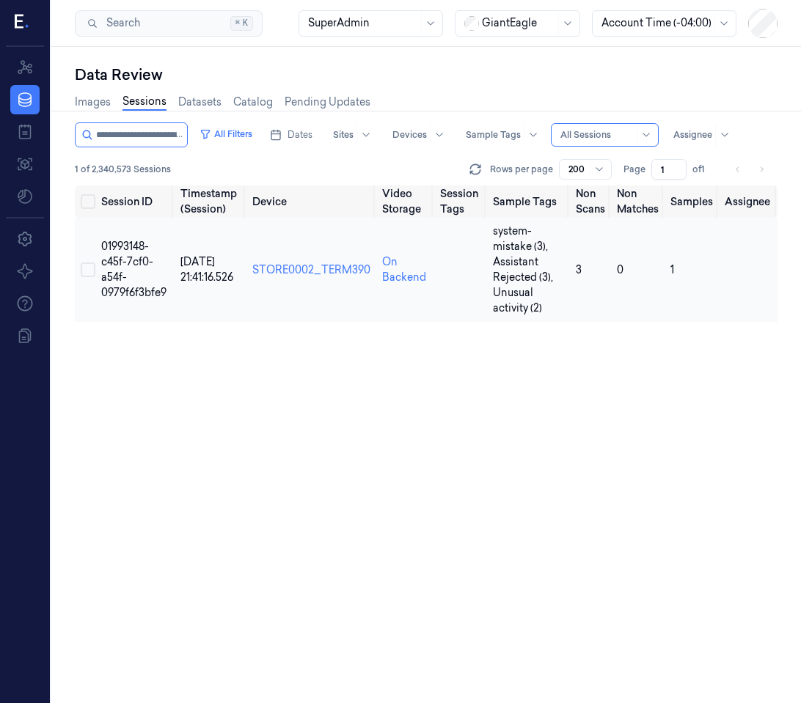
click at [300, 247] on td "STORE0002_TERM390" at bounding box center [311, 270] width 130 height 104
click at [152, 271] on td "01993148-c45f-7cf0-a54f-0979f6f3bfe9" at bounding box center [134, 270] width 79 height 104
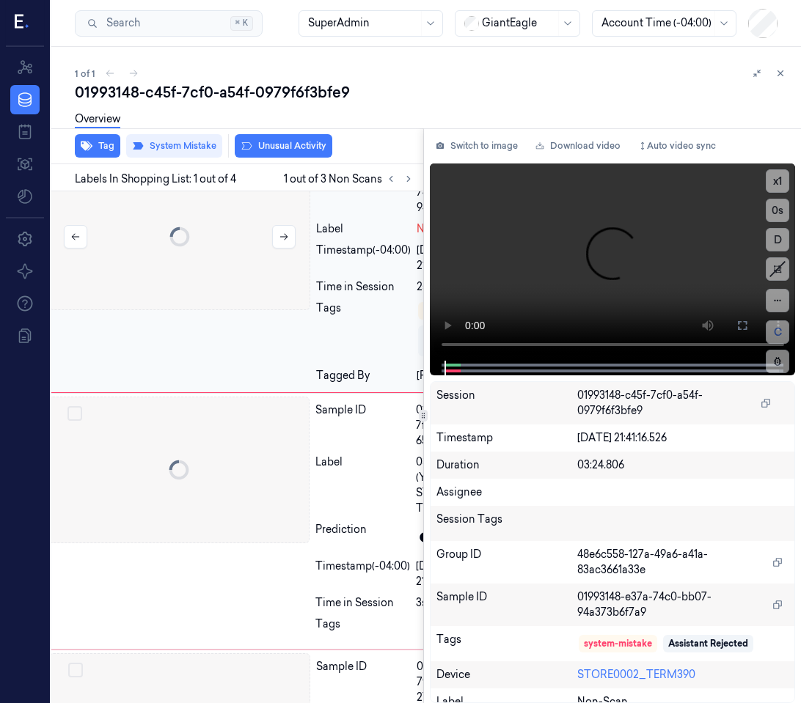
scroll to position [0, 23]
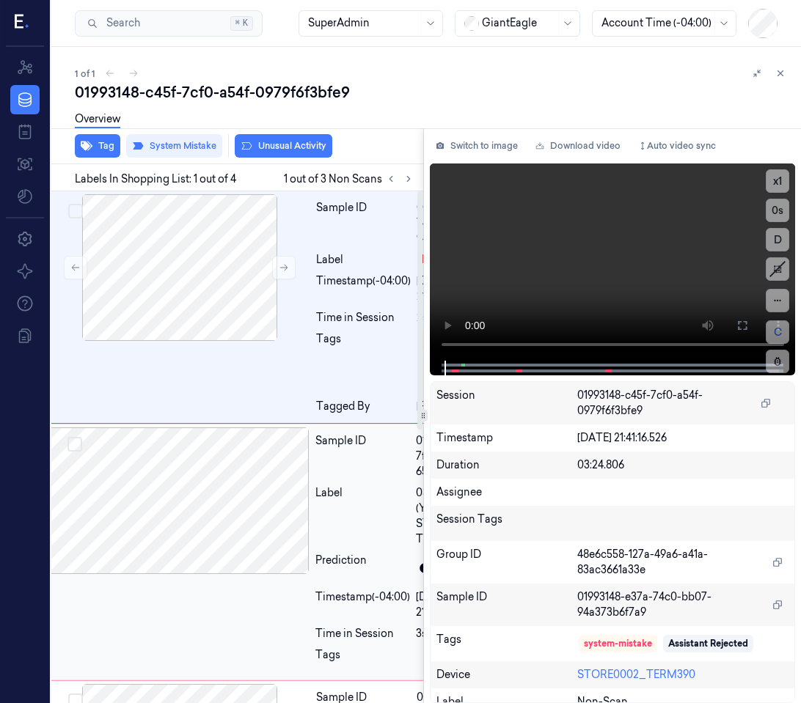
click at [144, 523] on div at bounding box center [178, 500] width 261 height 147
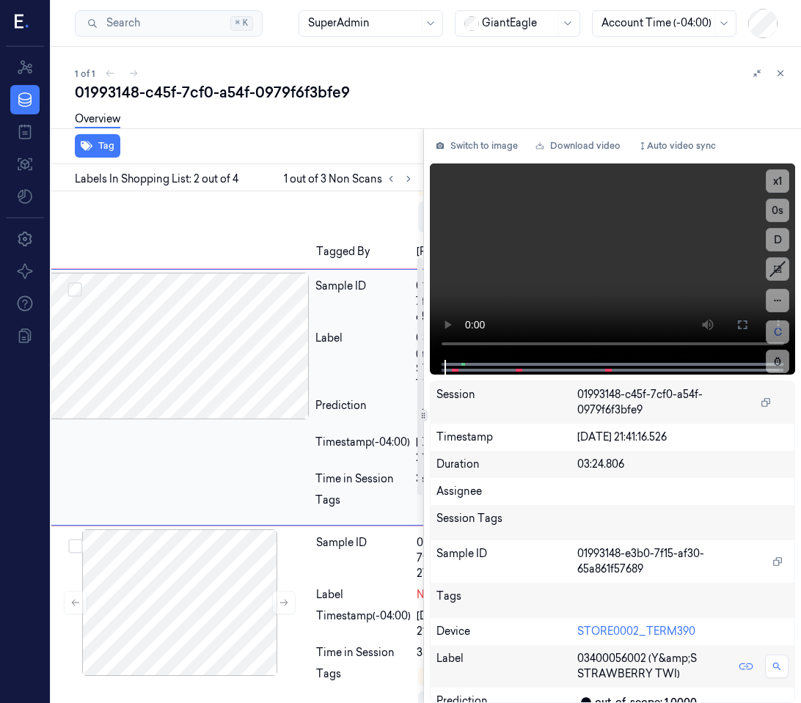
scroll to position [159, 23]
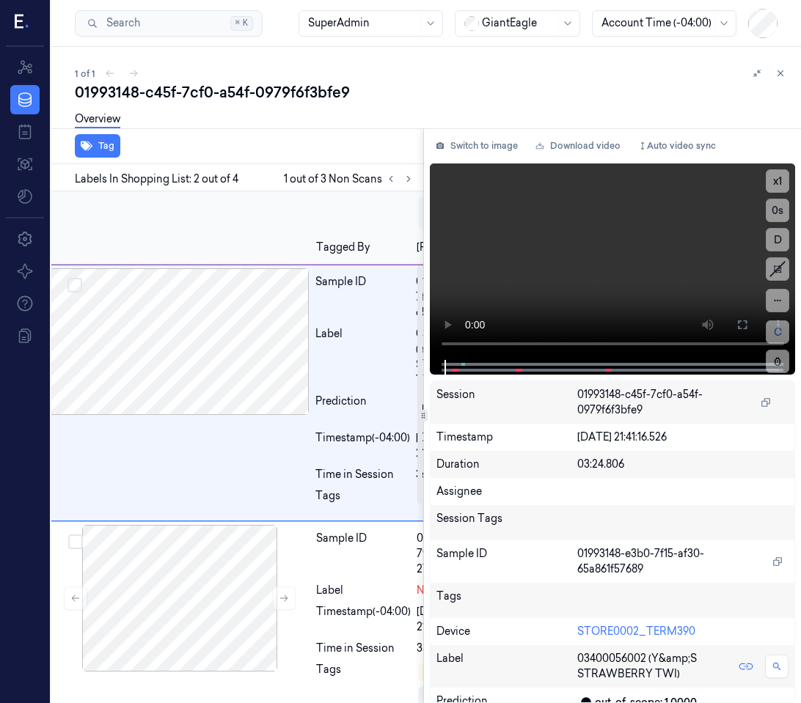
click at [152, 231] on div "Sample ID 01993148-e37a-74c0-bb07-94a373b6f7a9 Label Non-Scan Timestamp (-04:00…" at bounding box center [279, 148] width 468 height 232
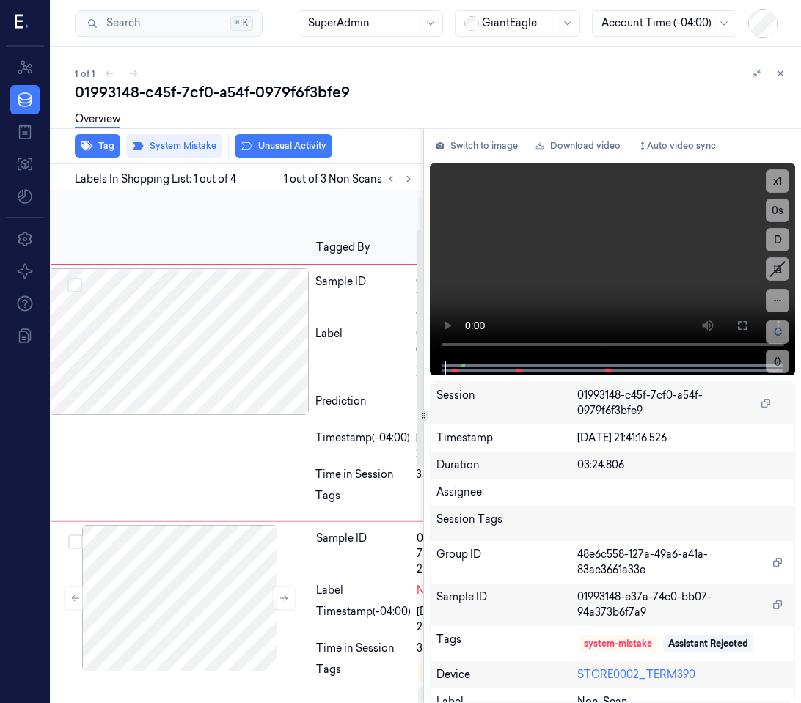
scroll to position [0, 23]
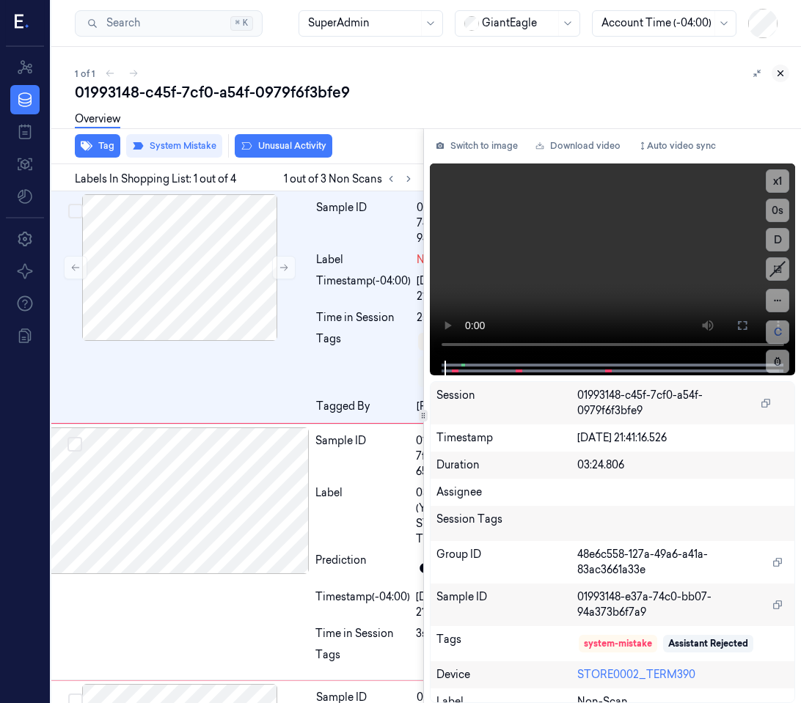
click at [787, 73] on button at bounding box center [780, 74] width 18 height 18
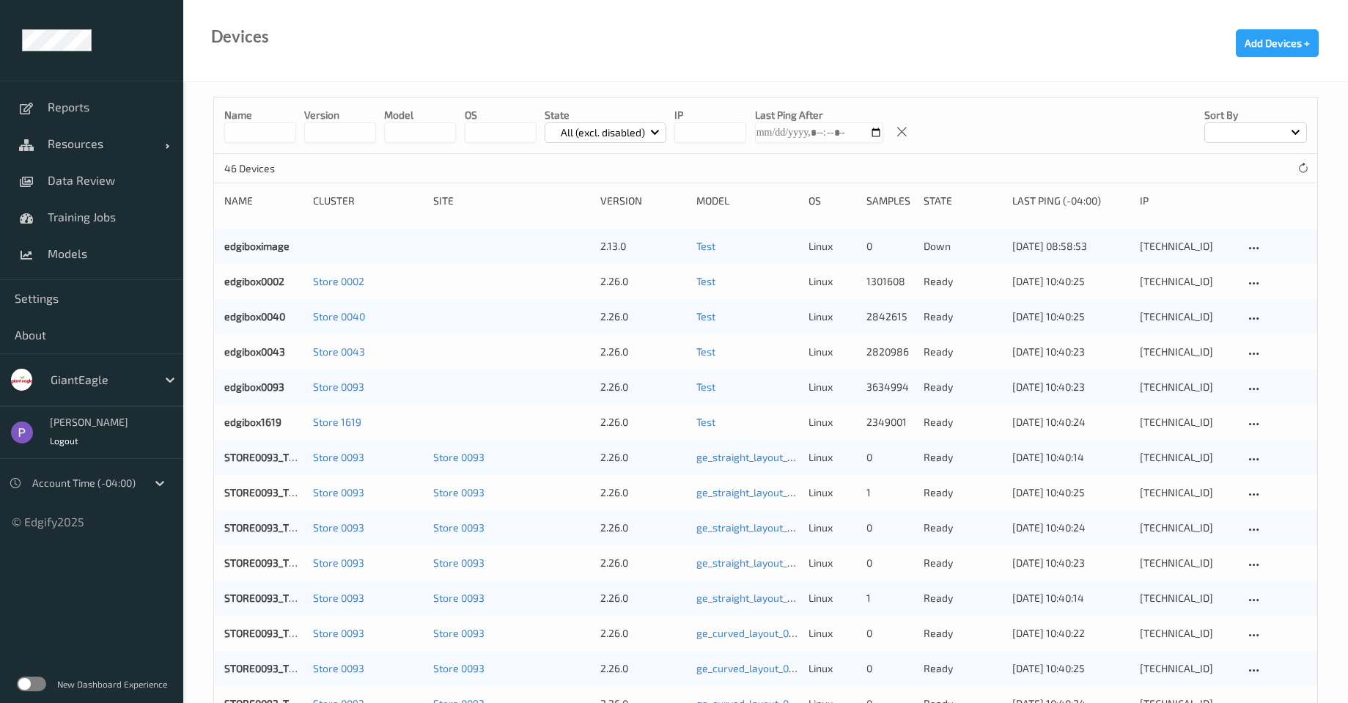
click at [29, 675] on div "New Dashboard Experience" at bounding box center [91, 684] width 183 height 38
click at [34, 682] on label at bounding box center [31, 684] width 29 height 15
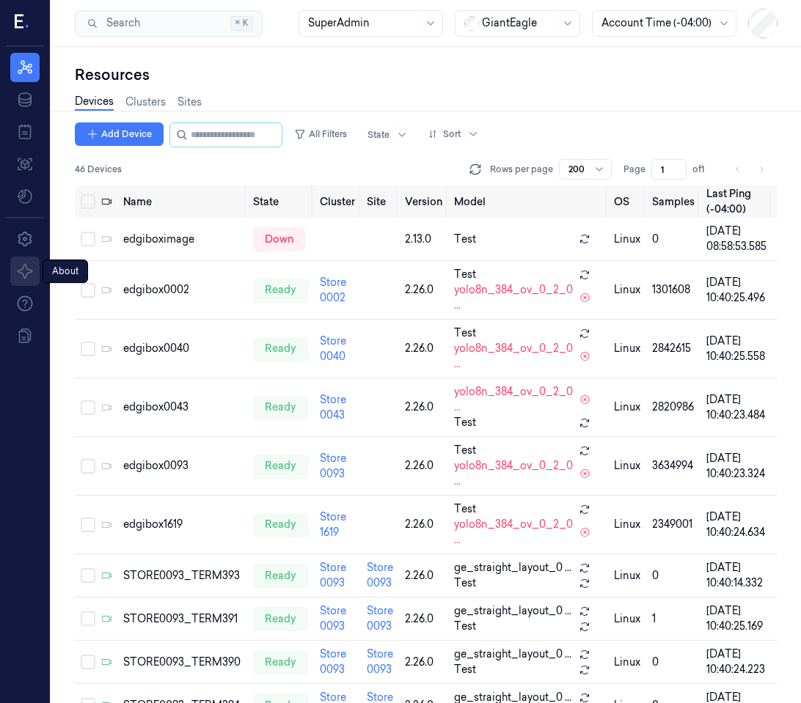
click at [27, 265] on icon at bounding box center [25, 271] width 18 height 18
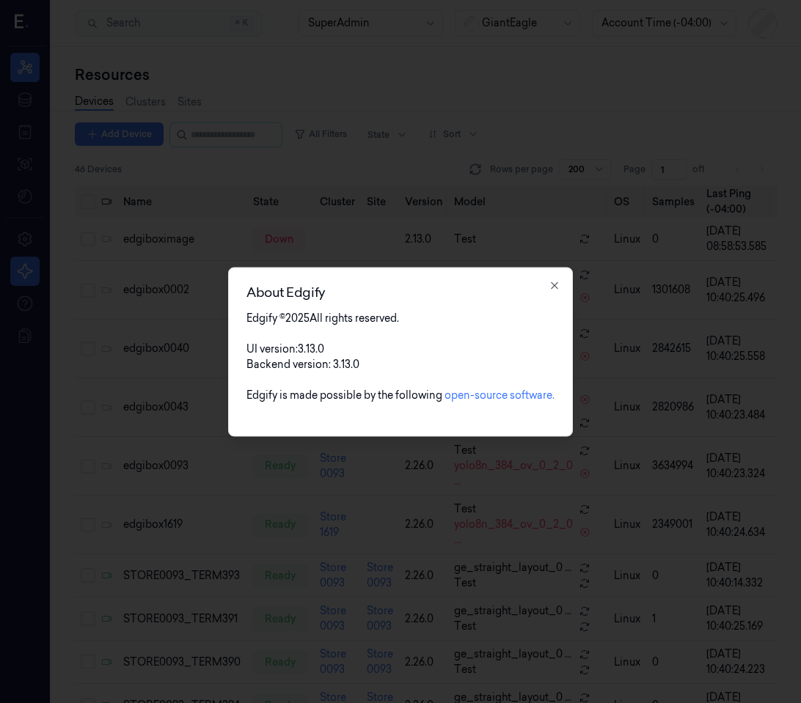
click at [99, 350] on div at bounding box center [400, 351] width 801 height 703
